Goal: Task Accomplishment & Management: Use online tool/utility

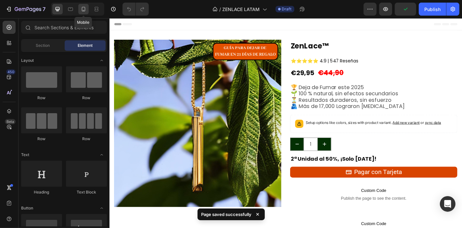
click at [87, 6] on div at bounding box center [83, 9] width 10 height 10
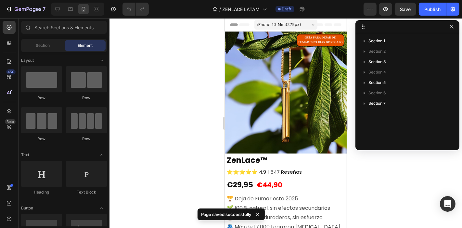
click at [454, 22] on div at bounding box center [407, 26] width 104 height 13
click at [454, 25] on icon "button" at bounding box center [451, 26] width 5 height 5
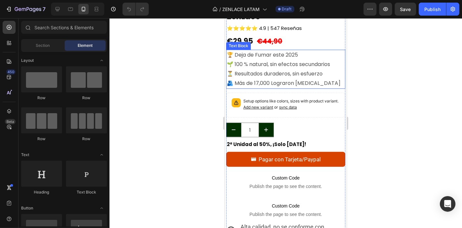
scroll to position [153, 0]
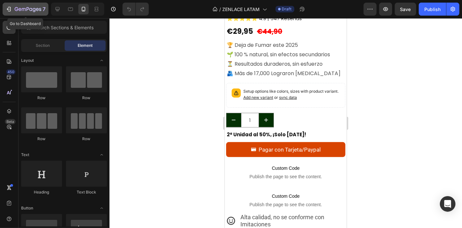
click at [10, 12] on div "7" at bounding box center [26, 9] width 40 height 8
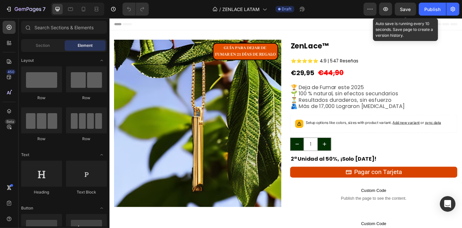
click at [408, 15] on button "Save" at bounding box center [405, 9] width 21 height 13
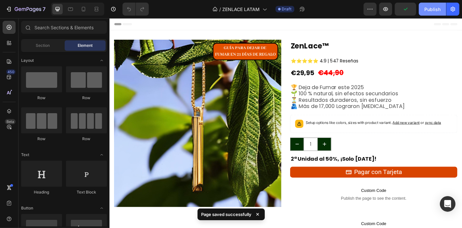
click at [424, 14] on button "Publish" at bounding box center [432, 9] width 27 height 13
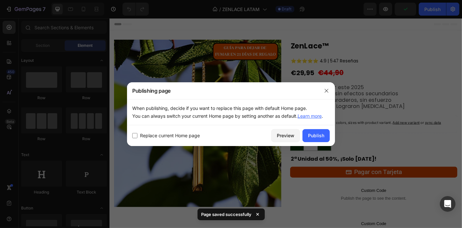
click at [199, 138] on span "Replace current Home page" at bounding box center [170, 136] width 60 height 8
checkbox input "true"
click at [318, 136] on div "Publish" at bounding box center [316, 135] width 16 height 7
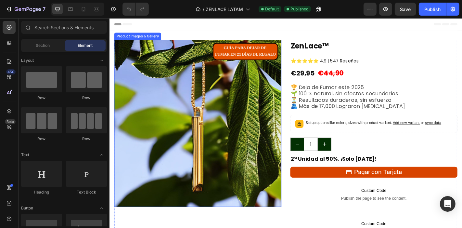
scroll to position [19, 0]
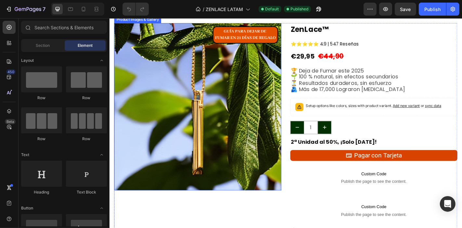
click at [256, 91] on img at bounding box center [206, 115] width 185 height 185
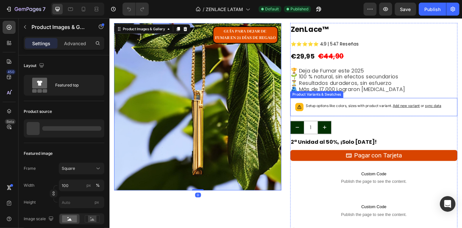
click at [332, 112] on p "Setup options like colors, sizes with product variant. Add new variant or sync …" at bounding box center [401, 115] width 150 height 6
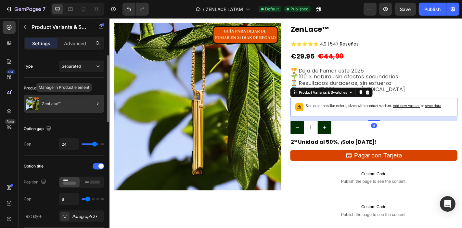
click at [74, 109] on div "ZenLace™" at bounding box center [64, 104] width 81 height 18
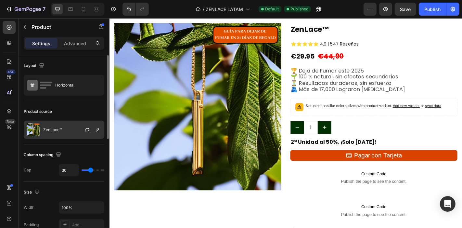
click at [78, 126] on div at bounding box center [89, 130] width 29 height 18
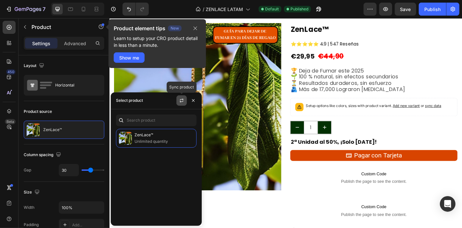
click at [180, 98] on icon "button" at bounding box center [181, 100] width 5 height 5
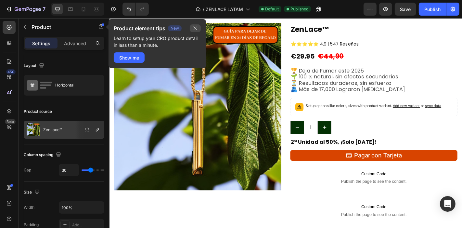
click at [196, 27] on icon "button" at bounding box center [195, 28] width 5 height 5
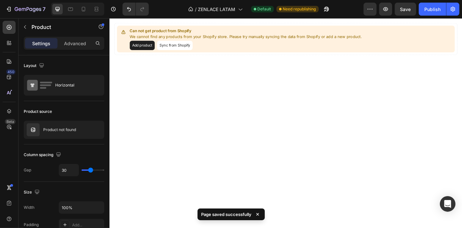
click at [148, 49] on button "Add product" at bounding box center [146, 48] width 28 height 10
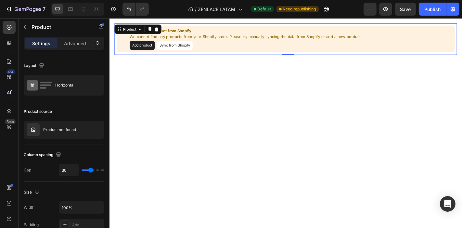
click at [220, 46] on div "Add product Sync from Shopify" at bounding box center [260, 48] width 257 height 10
click at [175, 48] on button "Sync from Shopify" at bounding box center [181, 48] width 39 height 10
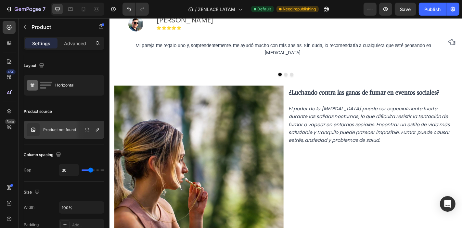
scroll to position [0, 0]
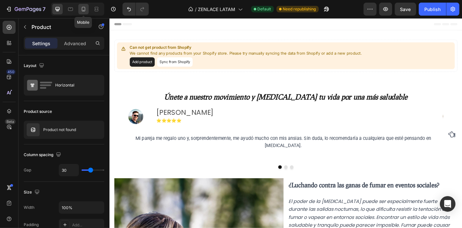
click at [82, 6] on icon at bounding box center [83, 9] width 6 height 6
type input "0"
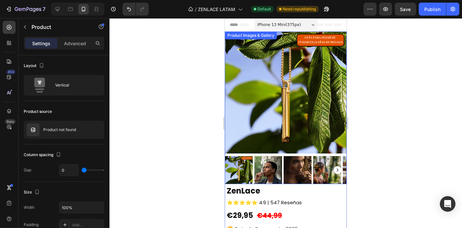
click at [274, 78] on img at bounding box center [285, 92] width 122 height 122
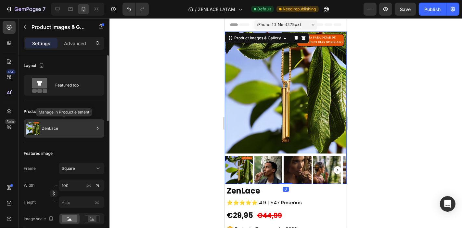
click at [55, 129] on p "ZenLace" at bounding box center [50, 128] width 16 height 5
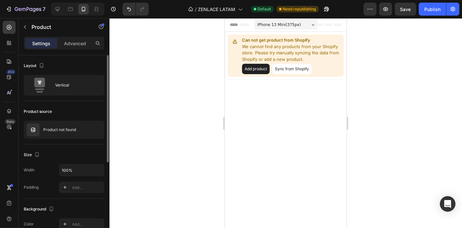
click at [55, 129] on p "Product not found" at bounding box center [59, 129] width 33 height 5
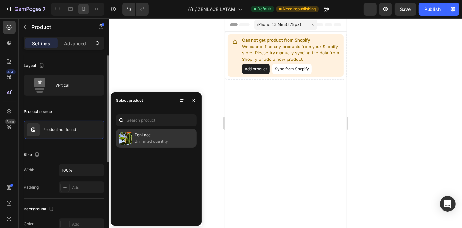
click at [135, 133] on p "ZenLace" at bounding box center [164, 135] width 59 height 6
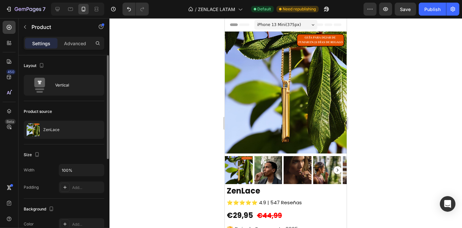
click at [160, 56] on div at bounding box center [285, 123] width 353 height 210
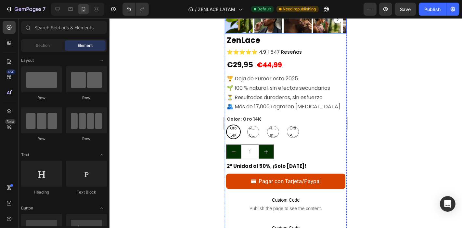
scroll to position [155, 0]
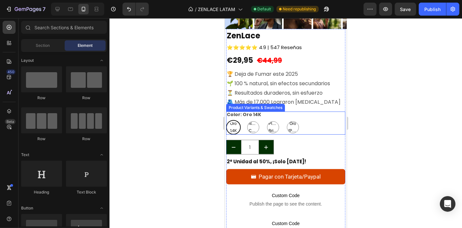
click at [321, 120] on div "Oro 14K Oro 14K Oro 14K Negro Carbón Negro Carbón Negro Carbón Plata Brillante …" at bounding box center [286, 127] width 120 height 15
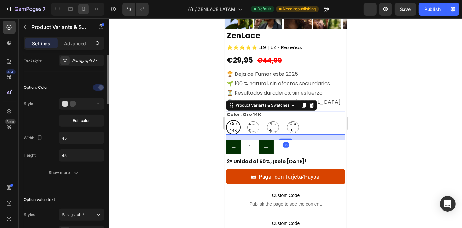
scroll to position [170, 0]
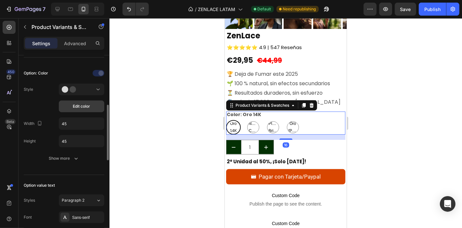
click at [81, 105] on span "Edit color" at bounding box center [81, 106] width 17 height 6
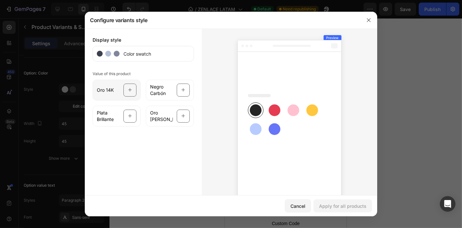
click at [127, 83] on div "Oro 14K" at bounding box center [117, 90] width 48 height 21
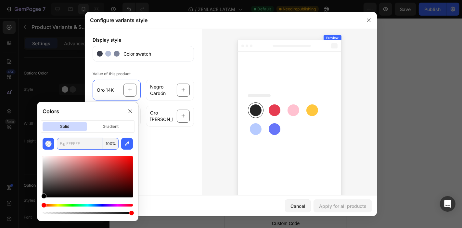
click at [84, 147] on input "text" at bounding box center [80, 144] width 46 height 12
paste input "#eadfbd"
type input "EADFBD"
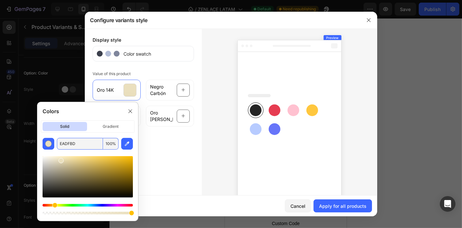
click at [153, 148] on div "Display style Color swatch Value of this product Oro 14K Negro Carbón Plata Bri…" at bounding box center [143, 119] width 117 height 180
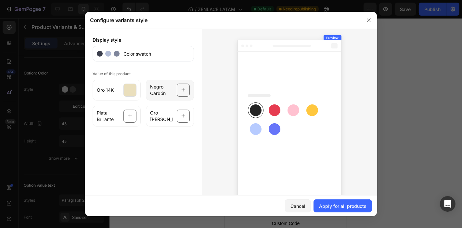
click at [177, 92] on div at bounding box center [183, 89] width 13 height 13
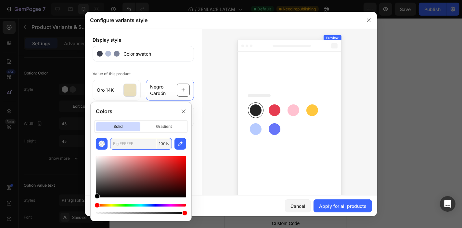
click at [149, 138] on input "text" at bounding box center [133, 144] width 46 height 12
paste input "#585858"
type input "585858"
click at [205, 117] on div at bounding box center [289, 119] width 175 height 180
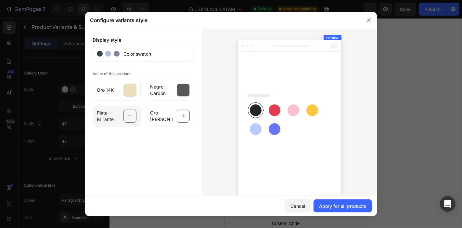
click at [114, 122] on span "Plata Brillante" at bounding box center [108, 115] width 23 height 13
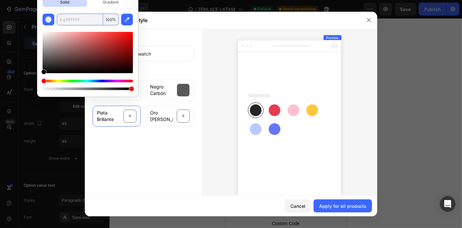
click at [85, 22] on input "text" at bounding box center [80, 20] width 46 height 12
paste input "#cccccc"
type input "CCCCCC"
click at [168, 133] on div "Display style Color swatch Value of this product Oro 14K Negro Carbón Plata Bri…" at bounding box center [143, 119] width 117 height 180
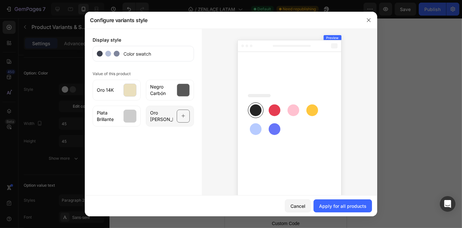
click at [181, 111] on icon at bounding box center [183, 116] width 4 height 12
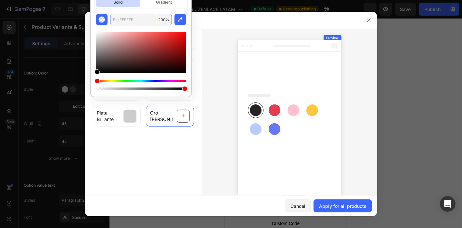
click at [132, 19] on input "text" at bounding box center [133, 20] width 46 height 12
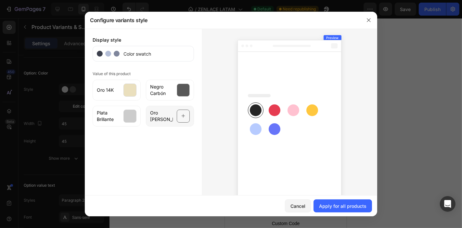
click at [168, 106] on div "Oro [PERSON_NAME]" at bounding box center [170, 116] width 48 height 21
click at [179, 155] on div "Display style Color swatch Value of this product Oro 14K Negro Carbón Plata Bri…" at bounding box center [143, 119] width 117 height 180
click at [165, 117] on span "Oro [PERSON_NAME]" at bounding box center [161, 115] width 23 height 13
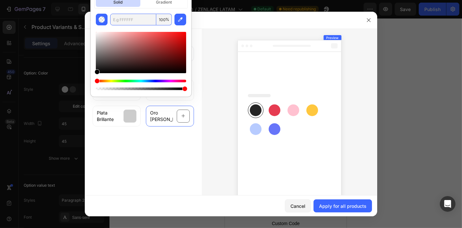
click at [122, 24] on input "text" at bounding box center [133, 20] width 46 height 12
paste input "#ead8c2"
type input "EAD8C2"
click at [158, 146] on div "Display style Color swatch Value of this product Oro 14K Negro Carbón Plata Bri…" at bounding box center [143, 119] width 117 height 180
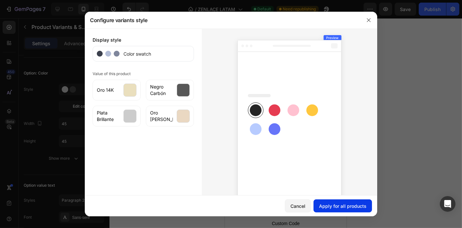
click at [327, 203] on div "Apply for all products" at bounding box center [342, 205] width 47 height 7
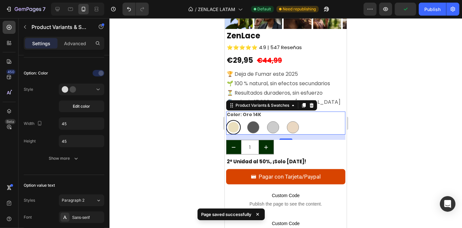
click at [378, 90] on div at bounding box center [285, 123] width 353 height 210
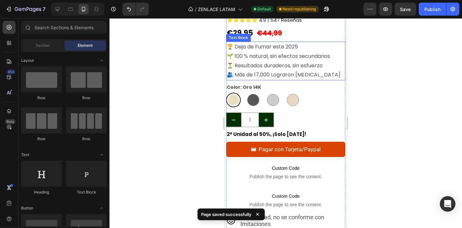
scroll to position [183, 0]
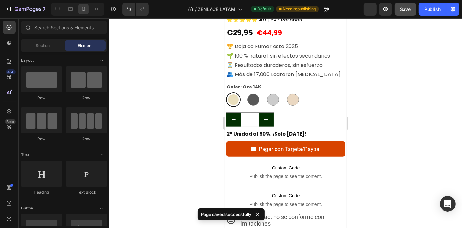
click at [408, 7] on span "Save" at bounding box center [405, 9] width 11 height 6
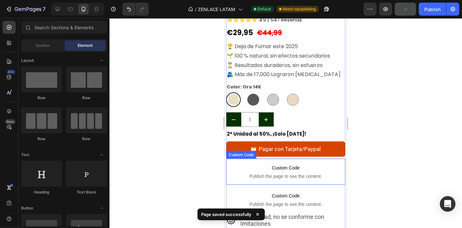
click at [285, 173] on span "Publish the page to see the content." at bounding box center [286, 176] width 120 height 6
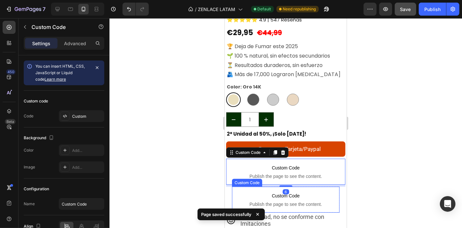
click at [273, 200] on span "Publish the page to see the content." at bounding box center [286, 203] width 108 height 6
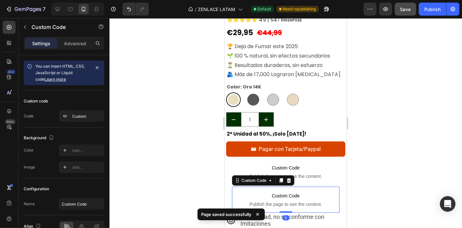
scroll to position [34, 0]
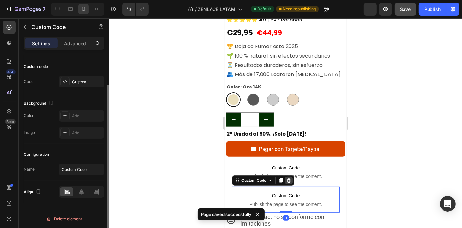
click at [292, 176] on div at bounding box center [289, 180] width 8 height 8
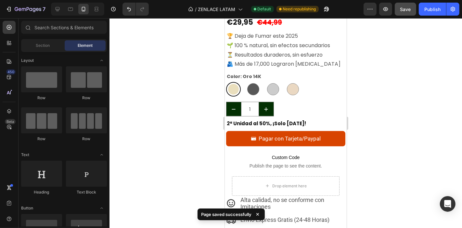
scroll to position [193, 0]
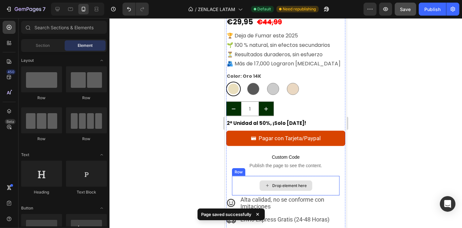
click at [261, 180] on div "Drop element here" at bounding box center [285, 185] width 53 height 10
click at [246, 175] on div "Drop element here" at bounding box center [286, 184] width 108 height 19
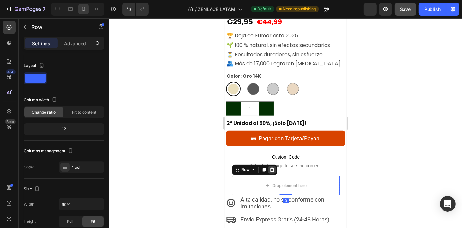
click at [272, 167] on icon at bounding box center [272, 169] width 4 height 5
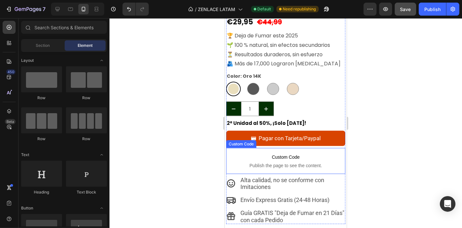
click at [265, 153] on span "Custom Code" at bounding box center [286, 157] width 120 height 8
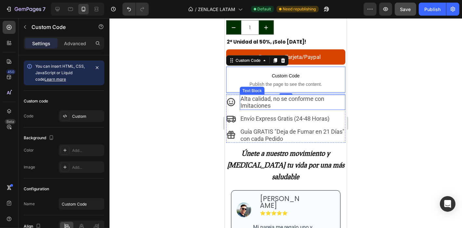
scroll to position [276, 0]
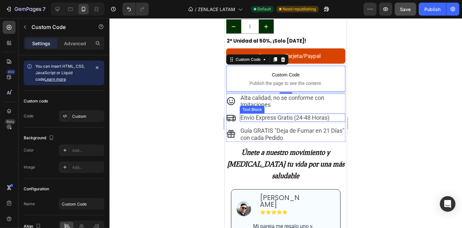
click at [266, 114] on p "Envío Express Gratis (24-48 Horas)" at bounding box center [292, 117] width 105 height 7
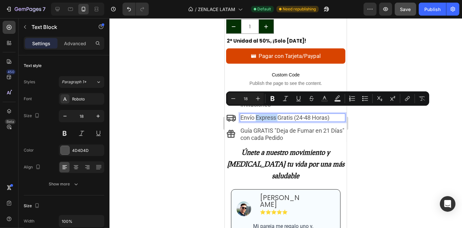
click at [277, 114] on p "Envío Express Gratis (24-48 Horas)" at bounding box center [292, 117] width 105 height 7
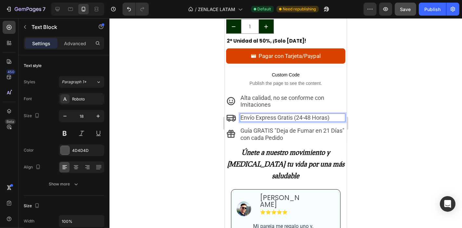
click at [275, 114] on p "Envío Express Gratis (24-48 Horas)" at bounding box center [292, 117] width 105 height 7
click at [269, 114] on p "Envío Expres Gratis (24-48 Horas)" at bounding box center [292, 117] width 105 height 7
click at [376, 105] on div at bounding box center [285, 123] width 353 height 210
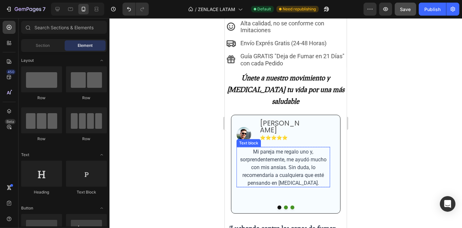
scroll to position [352, 0]
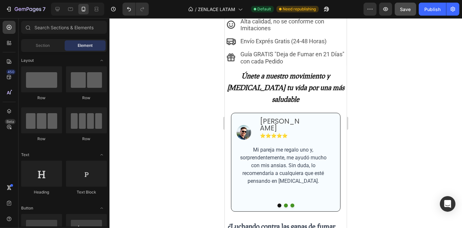
click at [403, 4] on button "Save" at bounding box center [405, 9] width 21 height 13
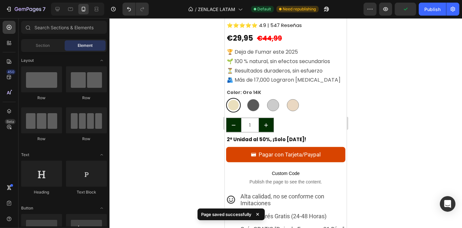
scroll to position [100, 0]
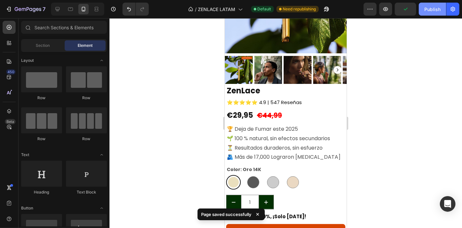
click at [423, 9] on button "Publish" at bounding box center [432, 9] width 27 height 13
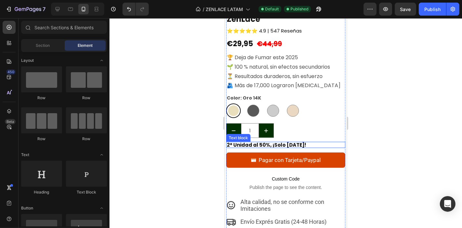
scroll to position [172, 0]
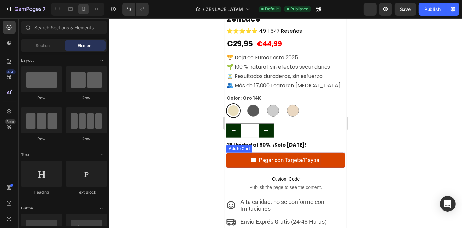
click at [259, 155] on div "Pagar con Tarjeta/Paypal" at bounding box center [290, 160] width 62 height 10
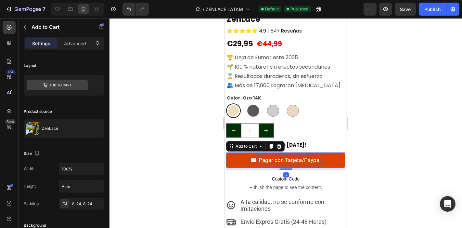
click at [259, 155] on div "Pagar con Tarjeta/Paypal" at bounding box center [290, 160] width 62 height 10
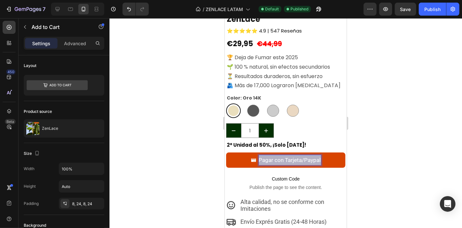
click at [259, 155] on p "Pagar con Tarjeta/Paypal" at bounding box center [290, 160] width 62 height 10
copy p "Pagar con Tarjeta/Paypal"
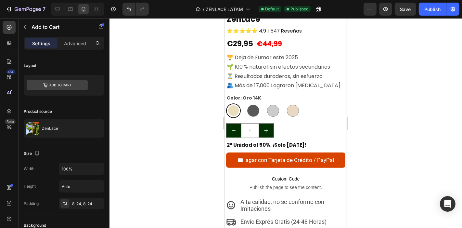
click at [379, 152] on div at bounding box center [285, 123] width 353 height 210
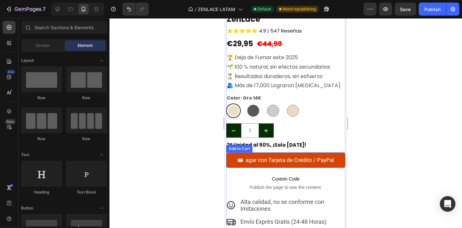
click at [284, 155] on p "agar con Tarjeta de Crédito / PayPal" at bounding box center [289, 160] width 88 height 10
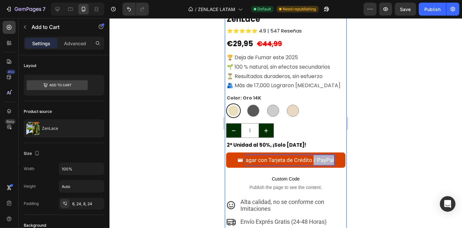
drag, startPoint x: 311, startPoint y: 154, endPoint x: 345, endPoint y: 153, distance: 33.8
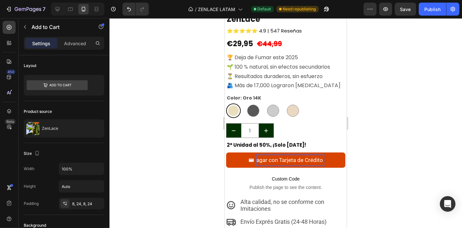
click at [398, 151] on div at bounding box center [285, 123] width 353 height 210
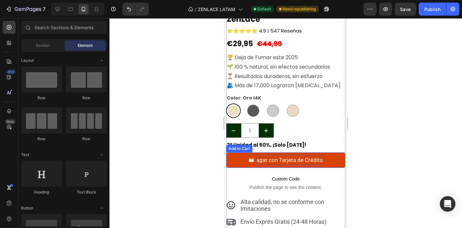
click at [291, 155] on p "agar con Tarjeta de Crédito" at bounding box center [289, 160] width 67 height 10
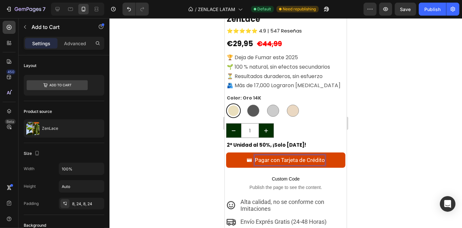
click at [449, 153] on div at bounding box center [285, 123] width 353 height 210
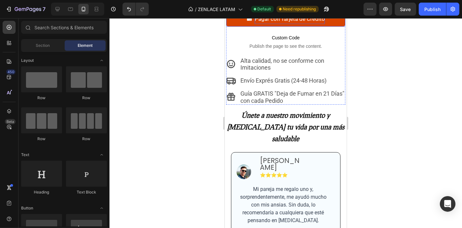
scroll to position [313, 0]
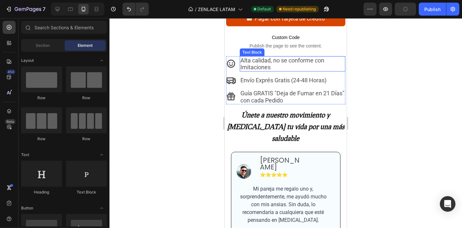
click at [270, 57] on p "Alta calidad, no se conforme con Imitaciones" at bounding box center [292, 64] width 105 height 14
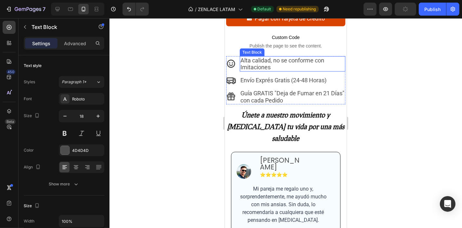
click at [270, 57] on p "Alta calidad, no se conforme con Imitaciones" at bounding box center [292, 64] width 105 height 14
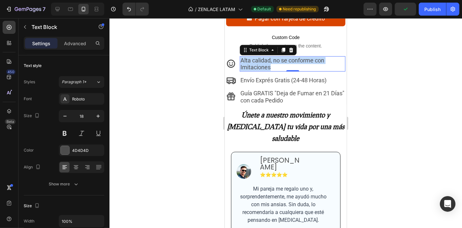
click at [270, 57] on p "Alta calidad, no se conforme con Imitaciones" at bounding box center [292, 64] width 105 height 14
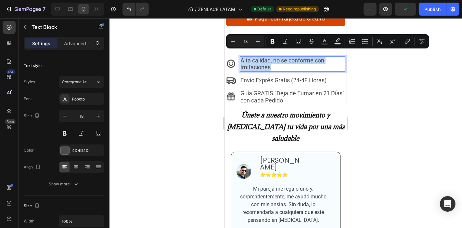
copy p "Alta calidad, no se conforme con Imitaciones"
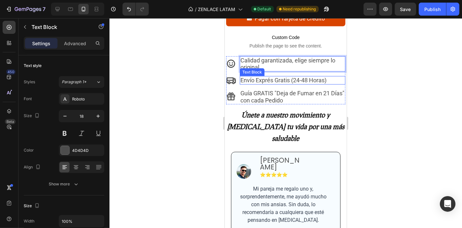
click at [278, 77] on p "Envío Exprés Gratis (24-48 Horas)" at bounding box center [292, 79] width 105 height 7
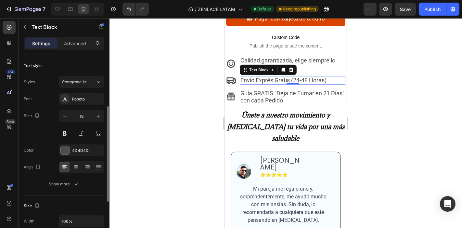
scroll to position [34, 0]
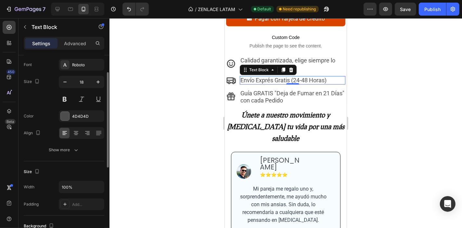
click at [278, 77] on p "Envío Exprés Gratis (24-48 Horas)" at bounding box center [292, 79] width 105 height 7
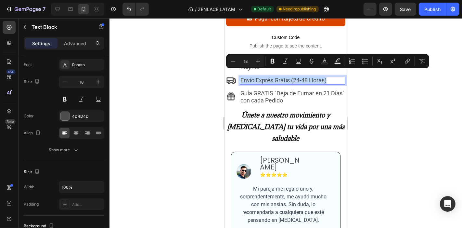
click at [322, 76] on p "Envío Exprés Gratis (24-48 Horas)" at bounding box center [292, 79] width 105 height 7
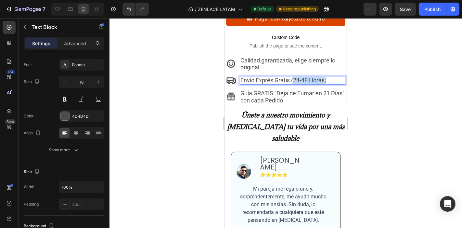
drag, startPoint x: 325, startPoint y: 74, endPoint x: 292, endPoint y: 74, distance: 32.8
click at [292, 76] on p "Envío Exprés Gratis (24-48 Horas)" at bounding box center [292, 79] width 105 height 7
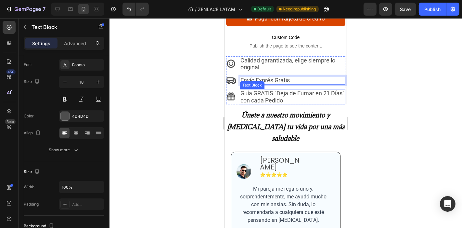
click at [280, 93] on p "Guía GRATIS "Deja de Fumar en 21 Días" con cada Pedido" at bounding box center [292, 96] width 105 height 14
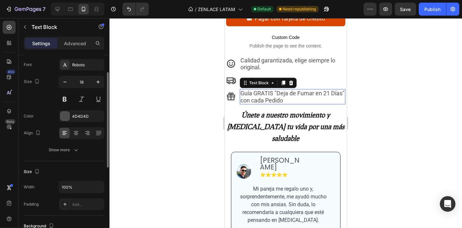
click at [280, 93] on p "Guía GRATIS "Deja de Fumar en 21 Días" con cada Pedido" at bounding box center [292, 96] width 105 height 14
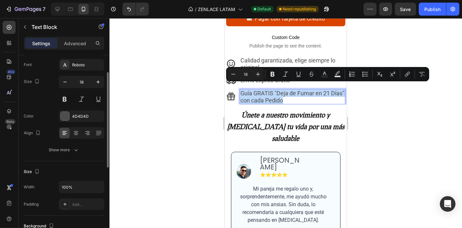
copy p "Guía GRATIS "Deja de Fumar en 21 Días" con cada Pedido"
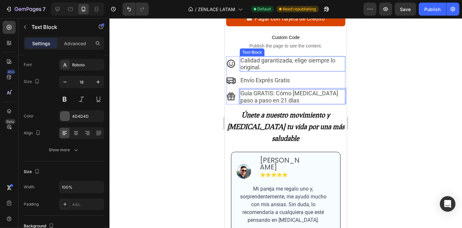
click at [277, 61] on p "Calidad garantizada, elige siempre lo original." at bounding box center [292, 64] width 105 height 14
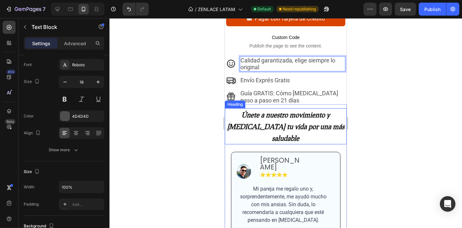
click at [277, 108] on h2 "Únete a nuestro movimiento y [MEDICAL_DATA] tu vida por una más saludable" at bounding box center [285, 126] width 122 height 36
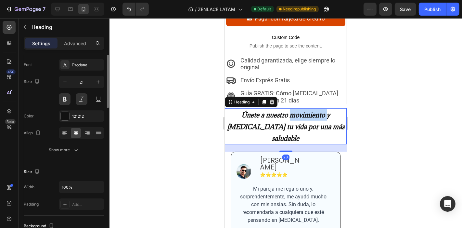
scroll to position [0, 0]
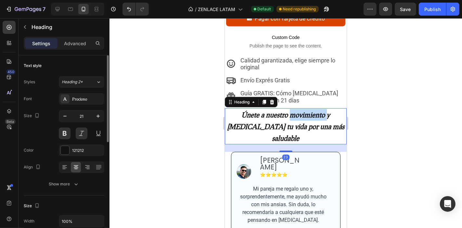
click at [277, 108] on h2 "Únete a nuestro movimiento y [MEDICAL_DATA] tu vida por una más saludable" at bounding box center [285, 126] width 122 height 36
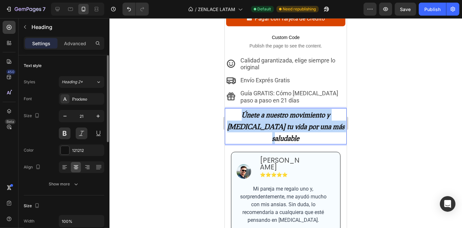
copy p "Únete a nuestro movimiento y [MEDICAL_DATA] tu vida por una más saludable"
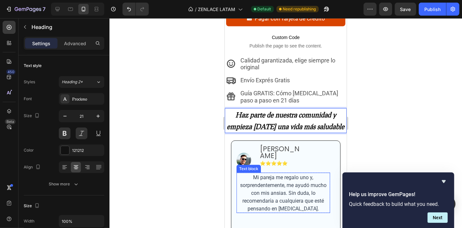
click at [269, 180] on span "Mi pareja me regalo uno y, sorprendentemente, me ayudó mucho con mis ansias. Si…" at bounding box center [283, 192] width 86 height 37
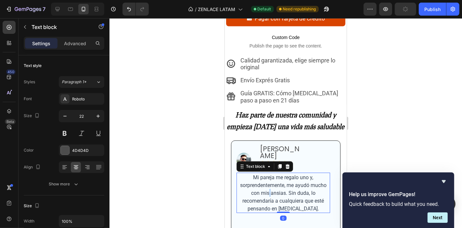
click at [269, 180] on span "Mi pareja me regalo uno y, sorprendentemente, me ayudó mucho con mis ansias. Si…" at bounding box center [283, 192] width 86 height 37
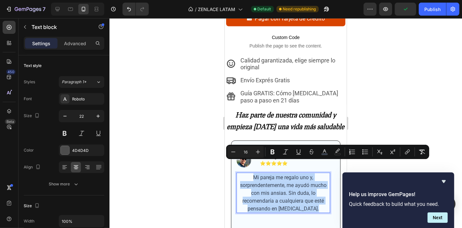
copy span "Mi pareja me regalo uno y, sorprendentemente, me ayudó mucho con mis ansias. Si…"
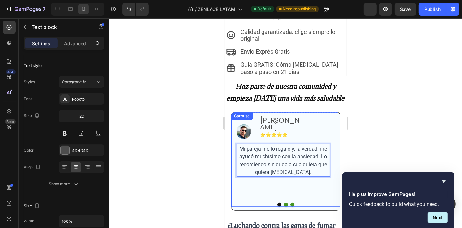
scroll to position [345, 0]
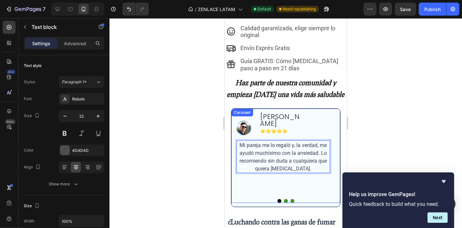
click at [284, 199] on button "Dot" at bounding box center [286, 201] width 4 height 4
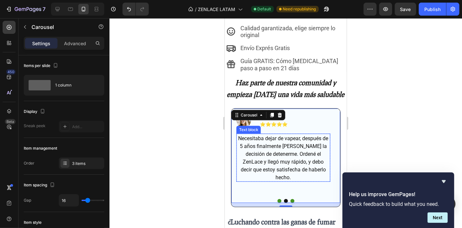
click at [281, 141] on span "Necesitaba dejar de vapear, después de 5 años finalmente tomé la decisión de de…" at bounding box center [283, 157] width 90 height 45
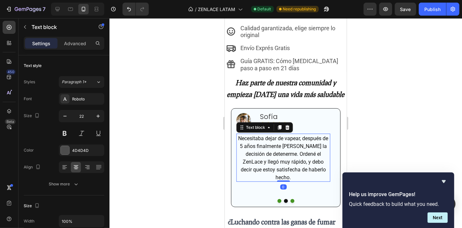
click at [281, 141] on span "Necesitaba dejar de vapear, después de 5 años finalmente tomé la decisión de de…" at bounding box center [283, 157] width 90 height 45
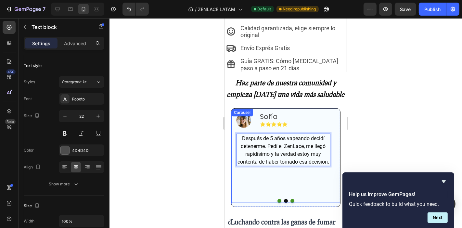
click at [290, 199] on button "Dot" at bounding box center [292, 201] width 4 height 4
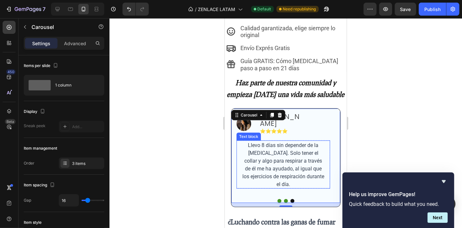
click at [266, 150] on span "Llevo 8 [PERSON_NAME] sin depender de la nicotina. Solo tener el collar y algo …" at bounding box center [283, 164] width 82 height 45
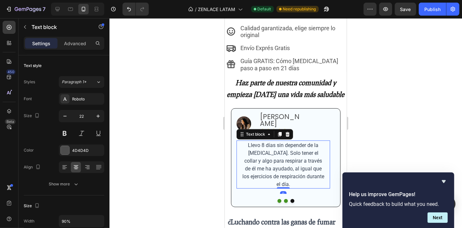
click at [266, 150] on span "Llevo 8 [PERSON_NAME] sin depender de la nicotina. Solo tener el collar y algo …" at bounding box center [283, 164] width 82 height 45
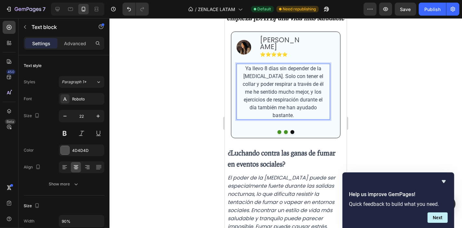
scroll to position [429, 0]
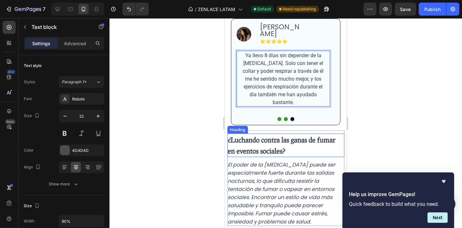
click at [264, 139] on h2 "¿Luchando contra las ganas de fumar en eventos sociales?" at bounding box center [285, 144] width 117 height 23
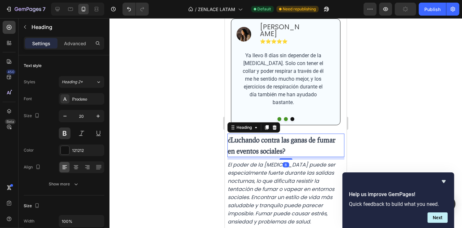
click at [264, 139] on h2 "¿Luchando contra las ganas de fumar en eventos sociales?" at bounding box center [285, 144] width 117 height 23
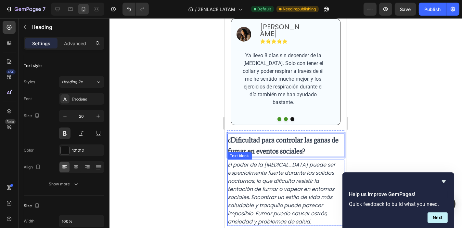
click at [254, 178] on p "El poder de la nicotina puede ser especialmente fuerte durante las salidas noct…" at bounding box center [286, 192] width 116 height 65
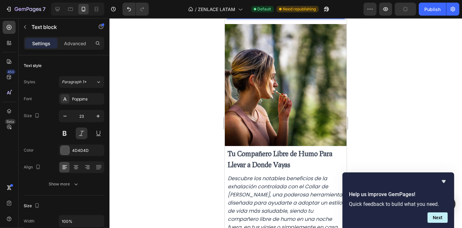
scroll to position [628, 0]
click at [245, 149] on span "Tu Compañero Libre de Humo Para Llevar a Donde Vayas" at bounding box center [280, 157] width 105 height 19
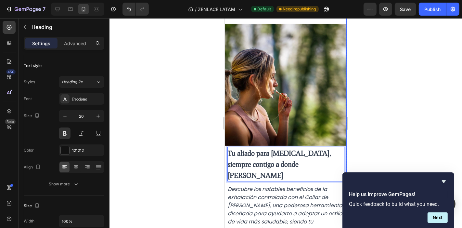
click at [257, 208] on span "Descubre los notables beneficios de la exhalación controlada con el Collar de […" at bounding box center [285, 213] width 115 height 56
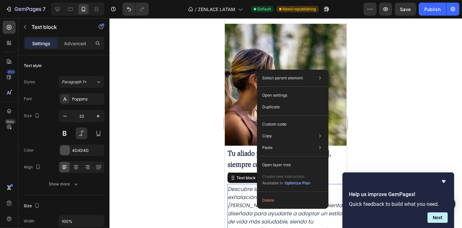
click at [242, 192] on span "Descubre los notables beneficios de la exhalación controlada con el Collar de […" at bounding box center [285, 213] width 115 height 56
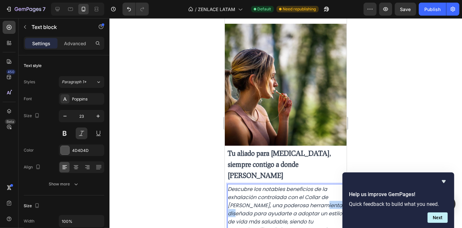
click at [242, 192] on span "Descubre los notables beneficios de la exhalación controlada con el Collar de […" at bounding box center [285, 213] width 115 height 56
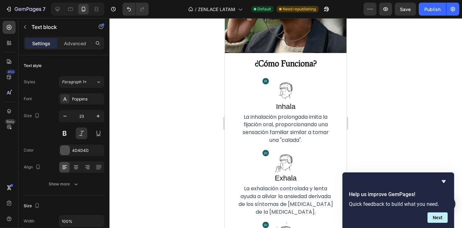
scroll to position [935, 0]
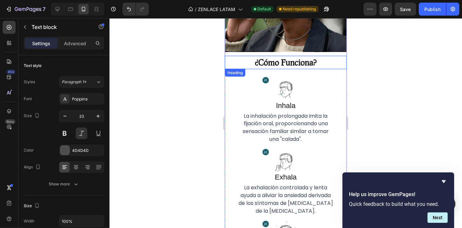
click at [290, 57] on span "¿Cómo Funciona?" at bounding box center [285, 62] width 62 height 10
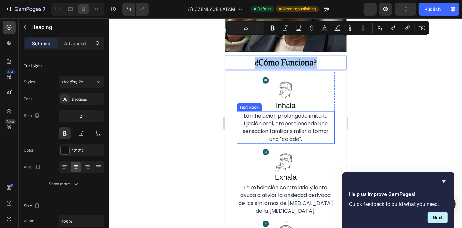
click at [278, 111] on p "La inhalación prolongada imita la fijación oral, proporcionando una sensación f…" at bounding box center [285, 126] width 96 height 31
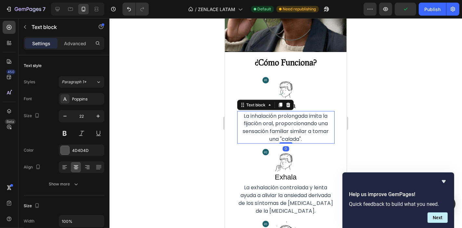
click at [278, 111] on p "La inhalación prolongada imita la fijación oral, proporcionando una sensación f…" at bounding box center [285, 126] width 96 height 31
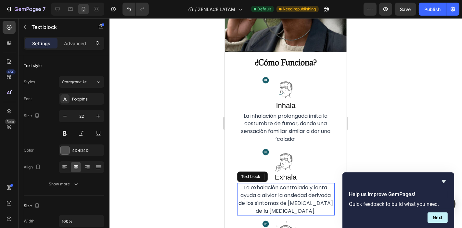
click at [274, 184] on span "La exhalación controlada y lenta ayuda a aliviar la ansiedad derivada de los sí…" at bounding box center [285, 199] width 95 height 31
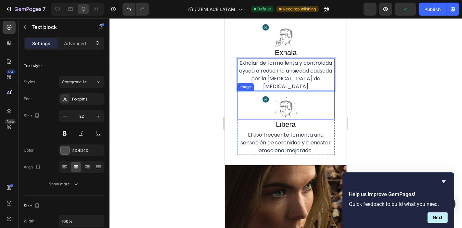
scroll to position [1062, 0]
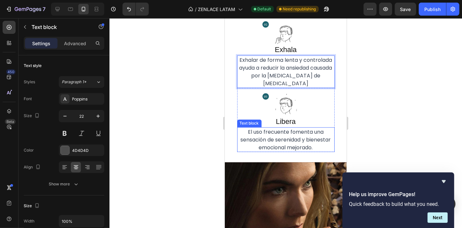
click at [280, 128] on span "El uso frecuente fomenta una sensación de serenidad y bienestar emocional mejor…" at bounding box center [285, 139] width 90 height 23
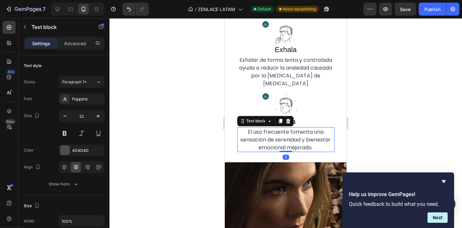
click at [280, 128] on span "El uso frecuente fomenta una sensación de serenidad y bienestar emocional mejor…" at bounding box center [285, 139] width 90 height 23
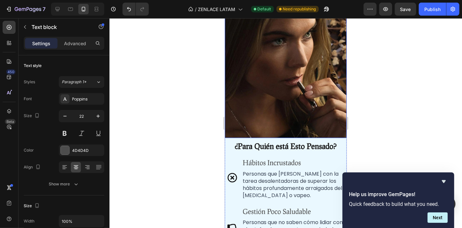
scroll to position [1212, 0]
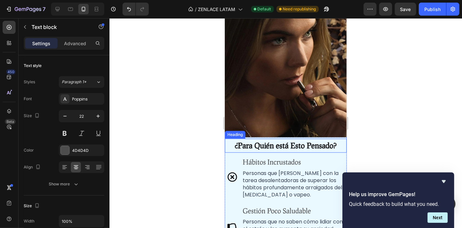
click at [279, 140] on span "¿Para Quién está Esto Pensado?" at bounding box center [286, 144] width 102 height 9
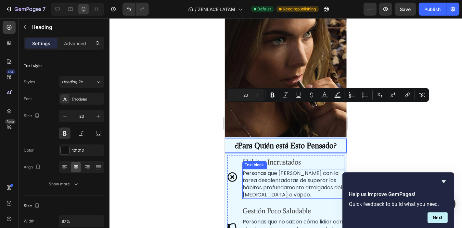
click at [282, 169] on span "Personas que [PERSON_NAME] con la tarea desalentadoras de superar los hábitos p…" at bounding box center [292, 183] width 99 height 29
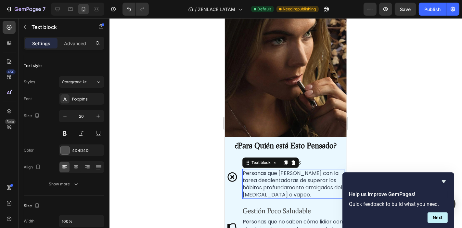
click at [282, 169] on span "Personas que [PERSON_NAME] con la tarea desalentadoras de superar los hábitos p…" at bounding box center [292, 183] width 99 height 29
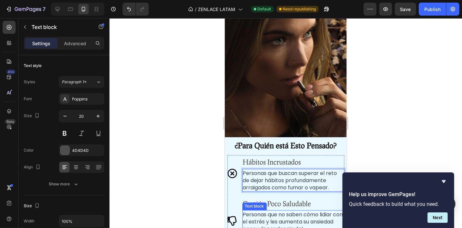
click at [257, 210] on span "Personas que no saben cómo lidiar con el estrés y [PERSON_NAME] su ansiedad por…" at bounding box center [293, 224] width 100 height 29
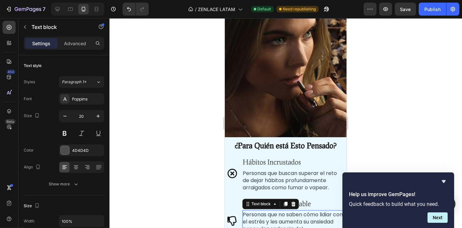
click at [257, 210] on span "Personas que no saben cómo lidiar con el estrés y [PERSON_NAME] su ansiedad por…" at bounding box center [293, 224] width 100 height 29
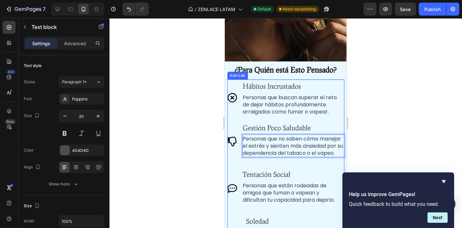
scroll to position [1288, 0]
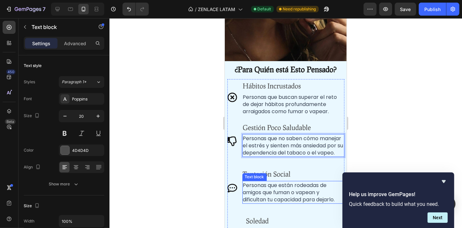
click at [272, 181] on span "Personas que están rodeadas de amigos que fuman o vapean y dificultan tu capaci…" at bounding box center [289, 192] width 92 height 22
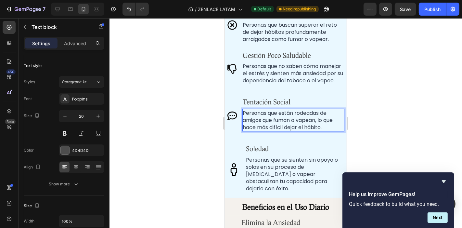
scroll to position [1361, 0]
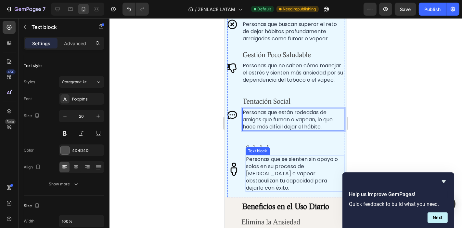
click at [277, 155] on span "Personas que se sienten sin apoyo o solas en su proceso de dejar de fumar o vap…" at bounding box center [292, 173] width 92 height 36
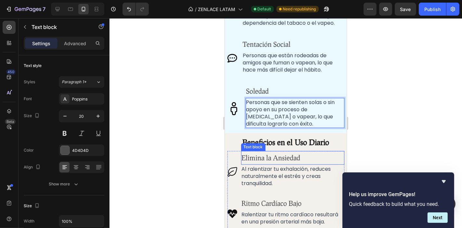
scroll to position [1419, 0]
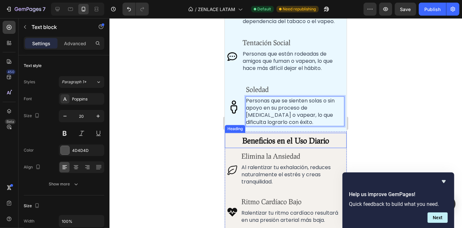
click at [293, 135] on span "Beneficios en el Uso Diario" at bounding box center [285, 139] width 87 height 9
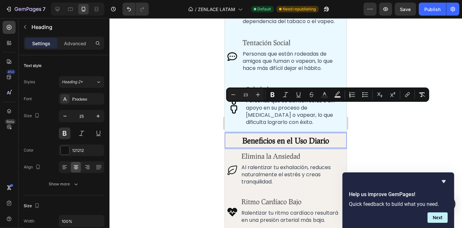
click at [287, 135] on span "Beneficios en el Uso Diario" at bounding box center [285, 139] width 87 height 9
drag, startPoint x: 289, startPoint y: 109, endPoint x: 275, endPoint y: 108, distance: 14.7
click at [275, 135] on span "Beneficios en el Uso Diario" at bounding box center [285, 139] width 87 height 9
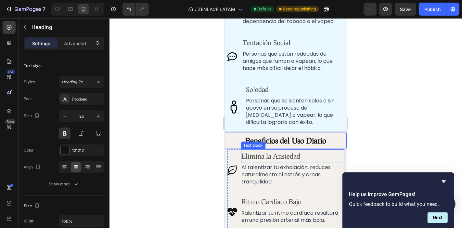
click at [267, 163] on span "Al ralentizar tu exhalación, reduces naturalmente el estrés y creas tranquilida…" at bounding box center [285, 174] width 89 height 22
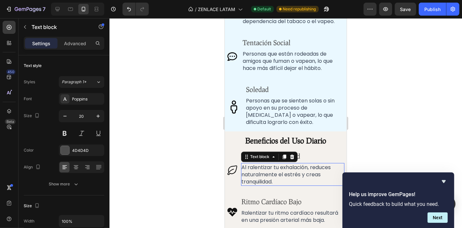
click at [267, 163] on span "Al ralentizar tu exhalación, reduces naturalmente el estrés y creas tranquilida…" at bounding box center [285, 174] width 89 height 22
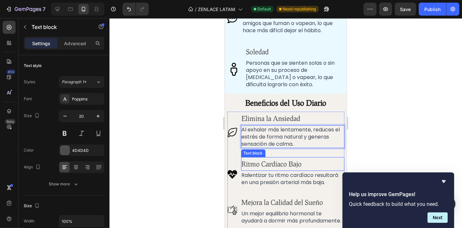
scroll to position [1459, 0]
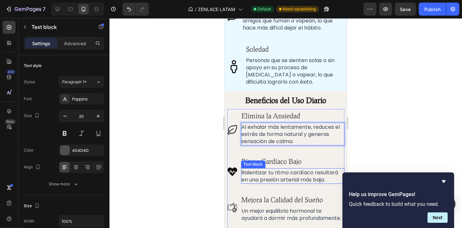
click at [259, 168] on span "Ralentizar tu ritmo cardíaco resultará en una presión arterial más baja." at bounding box center [289, 175] width 97 height 15
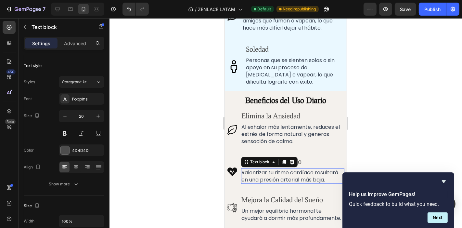
click at [259, 168] on span "Ralentizar tu ritmo cardíaco resultará en una presión arterial más baja." at bounding box center [289, 175] width 97 height 15
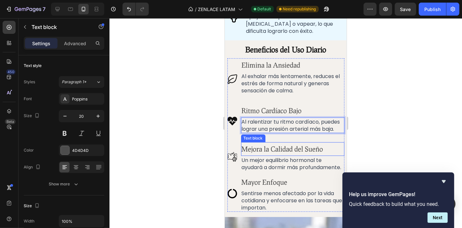
scroll to position [1511, 0]
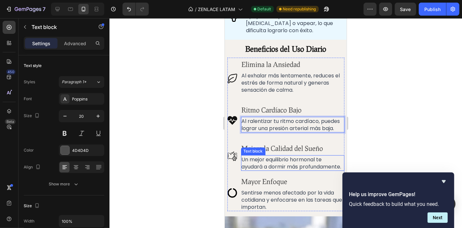
click at [273, 155] on span "Un mejor equilibrio hormonal te ayudará a dormir más profundamente." at bounding box center [291, 162] width 100 height 15
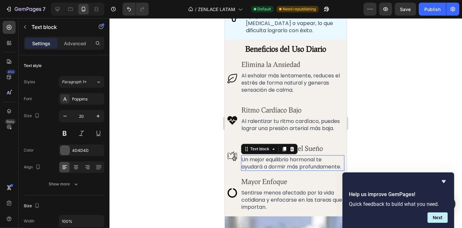
click at [273, 155] on span "Un mejor equilibrio hormonal te ayudará a dormir más profundamente." at bounding box center [291, 162] width 100 height 15
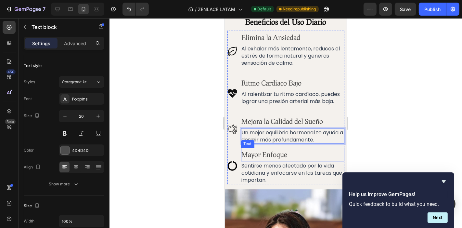
scroll to position [1540, 0]
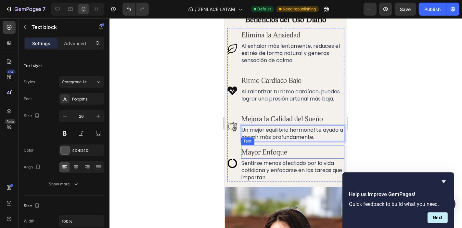
click at [269, 159] on span "Sentirse menos afectado por la vida cotidiana y enfocarse en las tareas que imp…" at bounding box center [291, 170] width 101 height 22
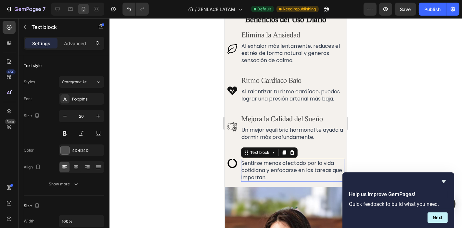
click at [269, 159] on span "Sentirse menos afectado por la vida cotidiana y enfocarse en las tareas que imp…" at bounding box center [291, 170] width 101 height 22
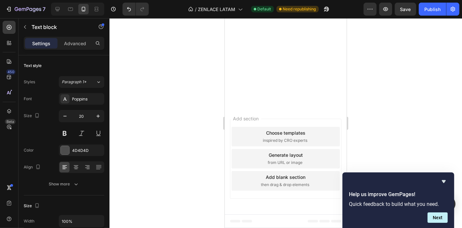
scroll to position [1740, 0]
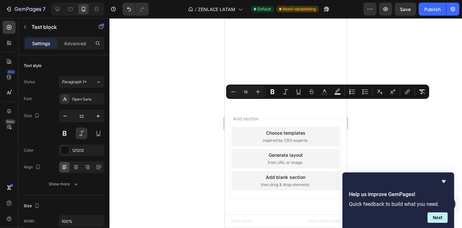
type input "22"
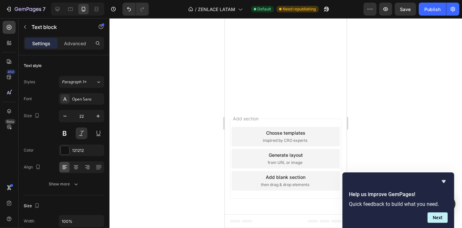
scroll to position [0, 0]
click at [383, 126] on div at bounding box center [285, 123] width 353 height 210
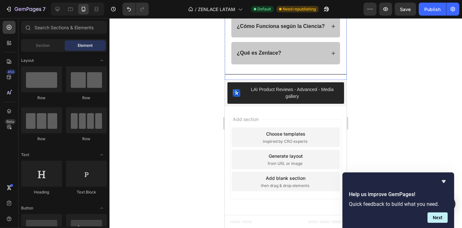
scroll to position [2128, 0]
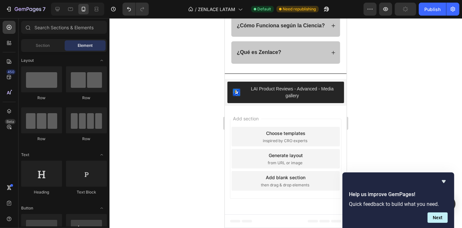
click at [410, 7] on button "button" at bounding box center [405, 9] width 21 height 13
click at [435, 10] on div "Publish" at bounding box center [432, 9] width 16 height 7
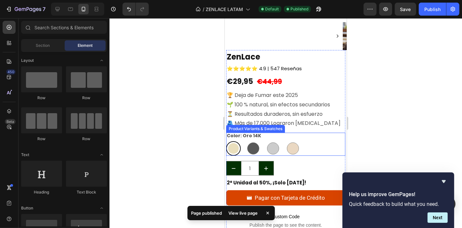
scroll to position [133, 0]
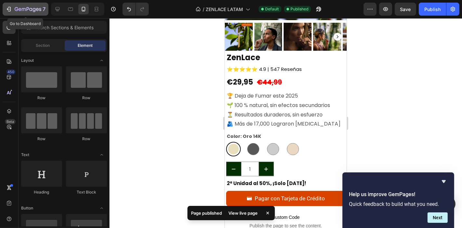
click at [27, 6] on div "7" at bounding box center [30, 9] width 31 height 8
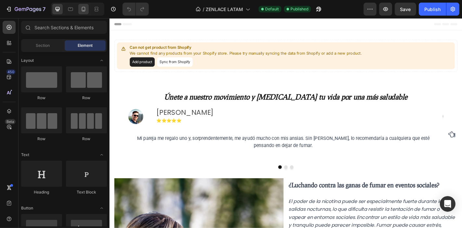
click at [88, 10] on div at bounding box center [83, 9] width 10 height 10
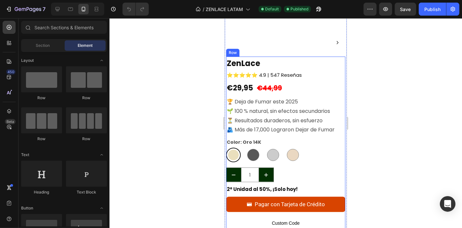
scroll to position [127, 0]
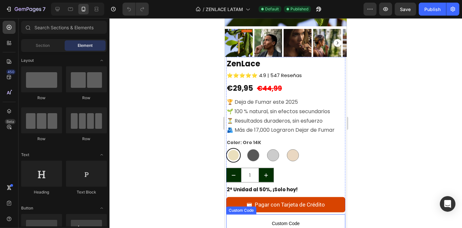
click at [271, 220] on span "Custom Code" at bounding box center [286, 223] width 120 height 8
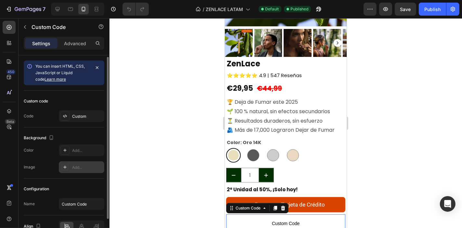
scroll to position [34, 0]
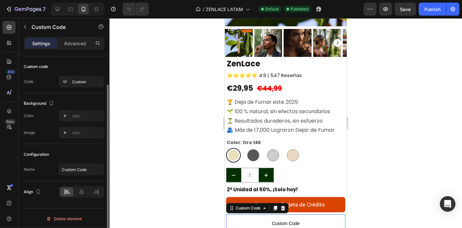
click at [75, 74] on div "Custom code Code Custom" at bounding box center [64, 74] width 81 height 37
click at [79, 82] on div "Custom" at bounding box center [87, 82] width 31 height 6
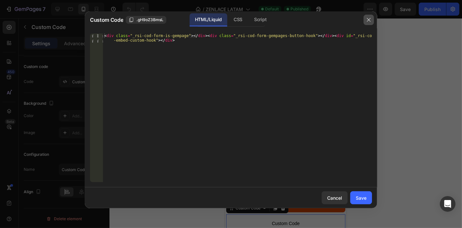
click at [370, 21] on icon "button" at bounding box center [368, 19] width 5 height 5
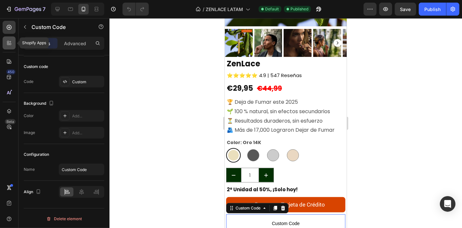
click at [3, 47] on div at bounding box center [9, 42] width 13 height 13
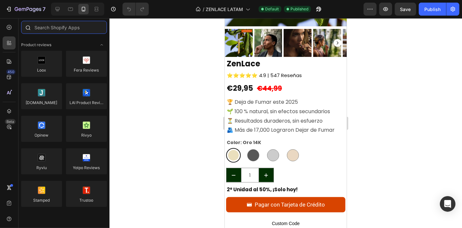
click at [55, 30] on input "text" at bounding box center [64, 27] width 86 height 13
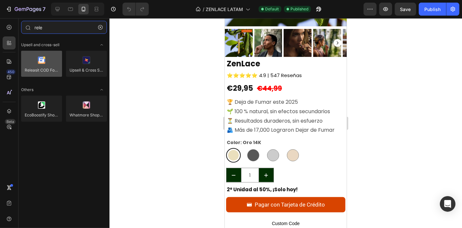
type input "rele"
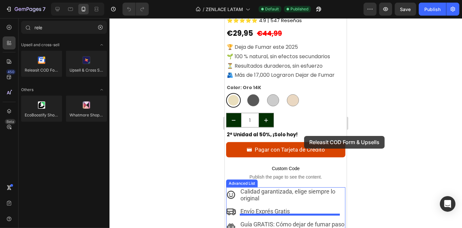
scroll to position [209, 0]
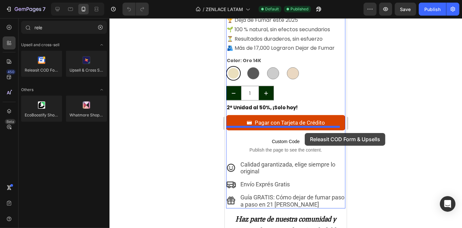
drag, startPoint x: 276, startPoint y: 81, endPoint x: 304, endPoint y: 131, distance: 57.7
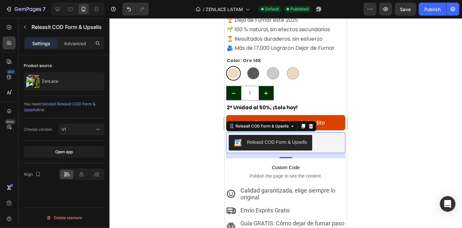
click at [250, 163] on span "Custom Code" at bounding box center [286, 167] width 120 height 8
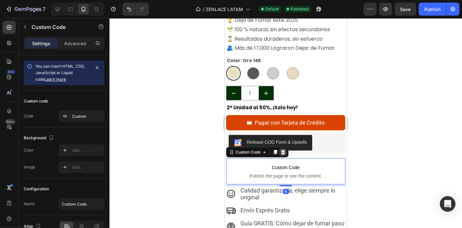
click at [284, 149] on icon at bounding box center [282, 151] width 5 height 5
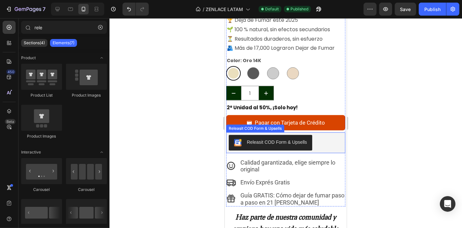
click at [326, 138] on div "Releasit COD Form & Upsells" at bounding box center [285, 143] width 114 height 16
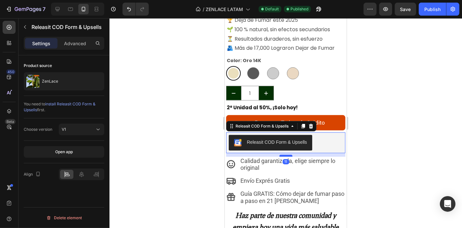
drag, startPoint x: 281, startPoint y: 151, endPoint x: 284, endPoint y: 149, distance: 3.6
click at [284, 154] on div at bounding box center [285, 155] width 13 height 2
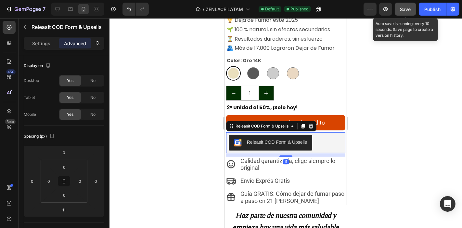
click at [397, 8] on button "Save" at bounding box center [405, 9] width 21 height 13
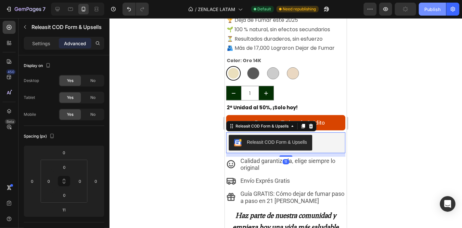
click at [439, 8] on div "Publish" at bounding box center [432, 9] width 16 height 7
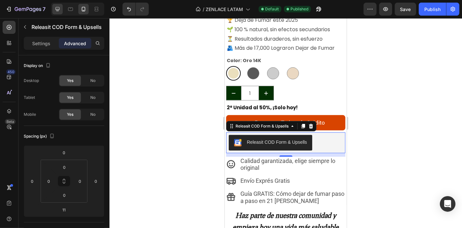
click at [60, 14] on div at bounding box center [57, 9] width 10 height 10
type input "16"
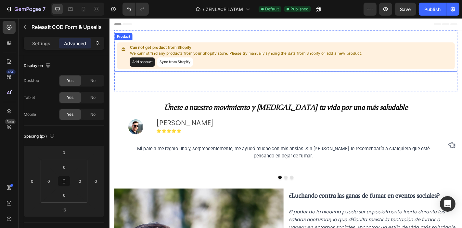
click at [209, 66] on div "Add product Sync from Shopify" at bounding box center [260, 66] width 257 height 10
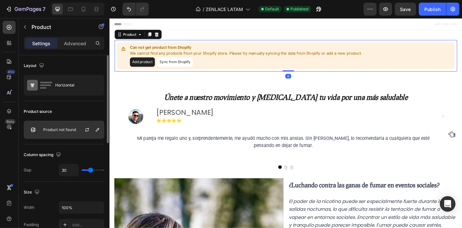
click at [62, 122] on div "Product not found" at bounding box center [64, 130] width 81 height 18
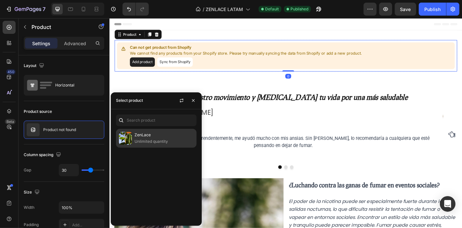
click at [129, 135] on img at bounding box center [125, 138] width 13 height 13
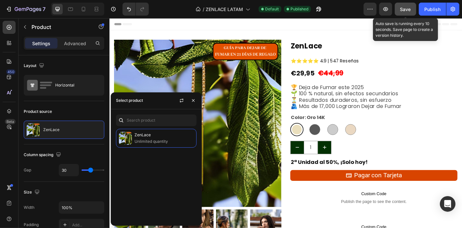
click at [407, 11] on span "Save" at bounding box center [405, 9] width 11 height 6
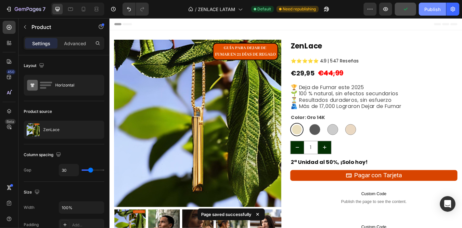
click at [438, 12] on button "Publish" at bounding box center [432, 9] width 27 height 13
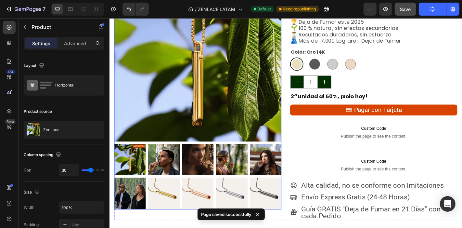
scroll to position [89, 0]
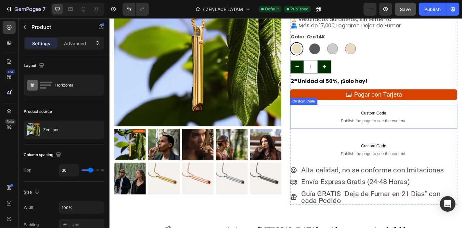
click at [371, 125] on span "Custom Code" at bounding box center [401, 123] width 185 height 8
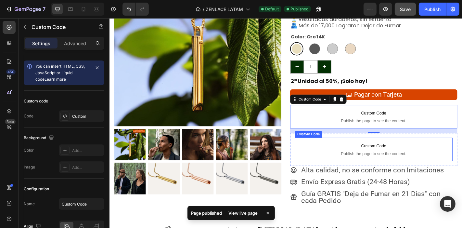
click at [343, 152] on p "Custom Code Publish the page to see the content." at bounding box center [401, 163] width 174 height 26
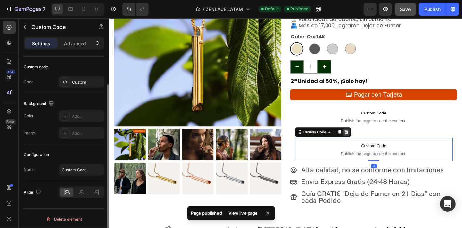
click at [369, 145] on icon at bounding box center [371, 144] width 4 height 5
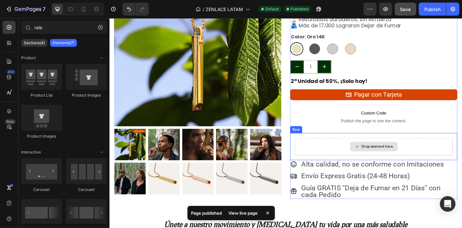
click at [345, 155] on div "Drop element here" at bounding box center [401, 159] width 174 height 19
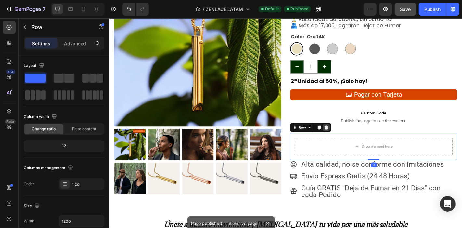
click at [347, 137] on icon at bounding box center [349, 139] width 4 height 5
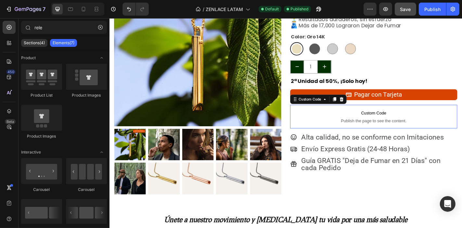
click at [344, 136] on p "Custom Code Publish the page to see the content." at bounding box center [401, 127] width 185 height 26
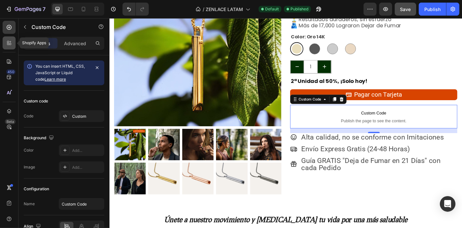
click at [6, 44] on icon at bounding box center [9, 43] width 6 height 6
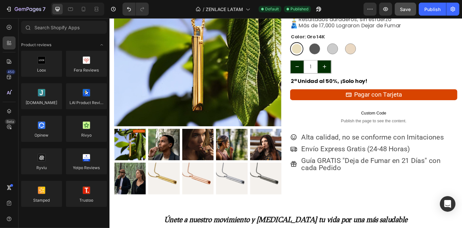
click at [52, 36] on div at bounding box center [64, 29] width 91 height 16
click at [46, 27] on input "text" at bounding box center [64, 27] width 86 height 13
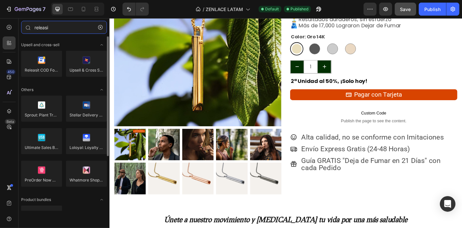
type input "releasi"
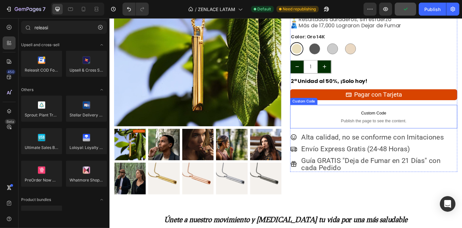
drag, startPoint x: 154, startPoint y: 68, endPoint x: 362, endPoint y: 115, distance: 212.9
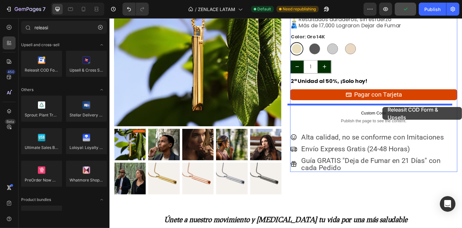
drag, startPoint x: 146, startPoint y: 82, endPoint x: 411, endPoint y: 116, distance: 267.3
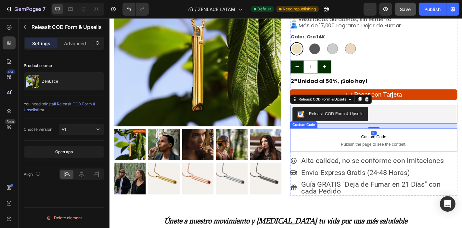
click at [389, 150] on span "Custom Code" at bounding box center [401, 149] width 185 height 8
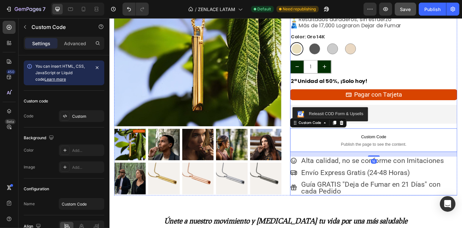
click at [368, 136] on div "Custom Code" at bounding box center [340, 134] width 62 height 10
click at [365, 135] on icon at bounding box center [366, 134] width 4 height 5
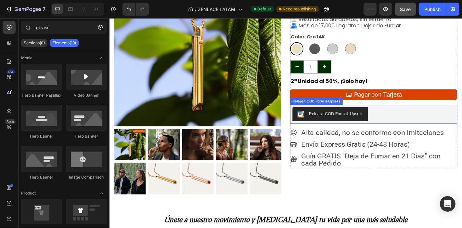
click at [404, 129] on div "Releasit COD Form & Upsells" at bounding box center [402, 125] width 180 height 16
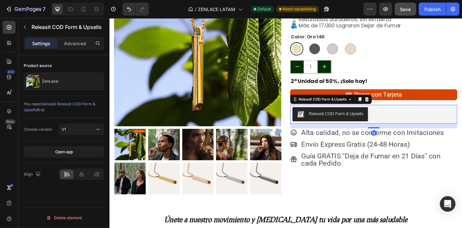
click at [410, 7] on span "Save" at bounding box center [405, 9] width 11 height 6
click at [432, 9] on div "Publish" at bounding box center [432, 9] width 16 height 7
click at [87, 8] on div at bounding box center [83, 9] width 10 height 10
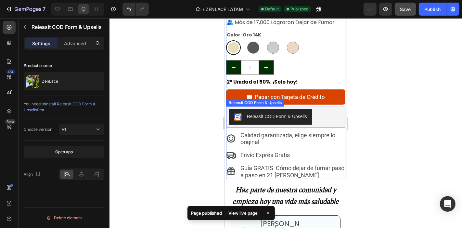
scroll to position [235, 0]
click at [272, 109] on button "Releasit COD Form & Upsells" at bounding box center [269, 117] width 83 height 16
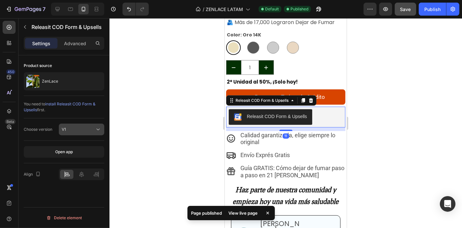
click at [80, 130] on div "V1" at bounding box center [78, 129] width 33 height 6
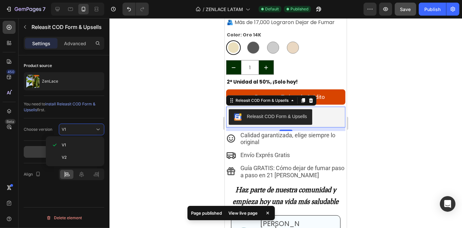
click at [36, 149] on button "Open app" at bounding box center [64, 152] width 81 height 12
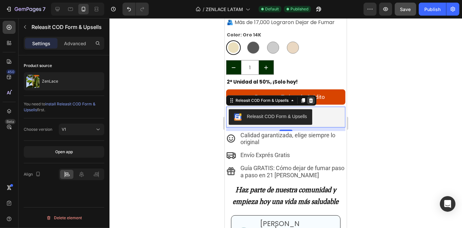
click at [312, 98] on icon at bounding box center [310, 100] width 4 height 5
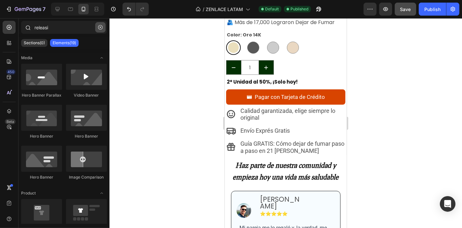
click at [99, 29] on icon "button" at bounding box center [100, 27] width 5 height 5
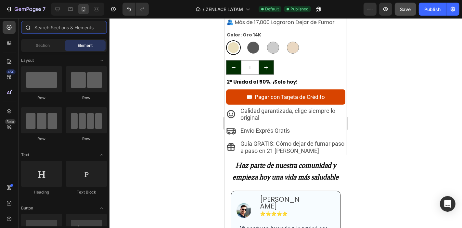
click at [49, 28] on input "text" at bounding box center [64, 27] width 86 height 13
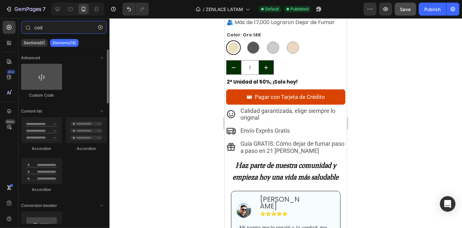
type input "cod"
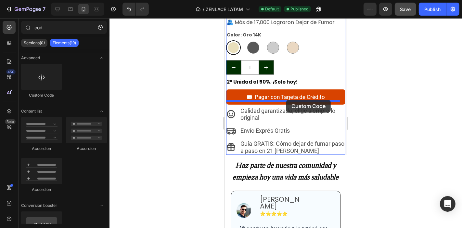
drag, startPoint x: 271, startPoint y: 96, endPoint x: 286, endPoint y: 99, distance: 15.5
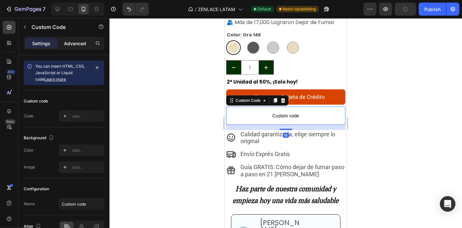
click at [86, 40] on div "Advanced" at bounding box center [75, 43] width 32 height 10
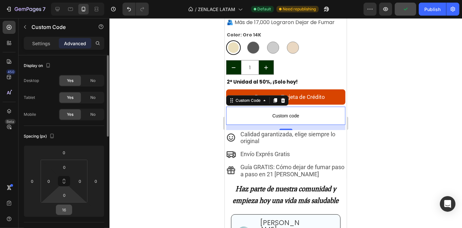
click at [71, 210] on div "16" at bounding box center [64, 209] width 16 height 10
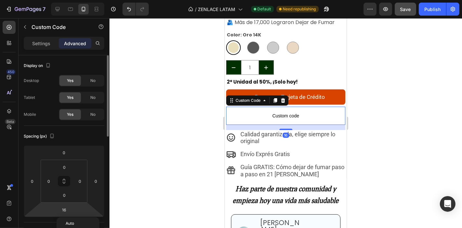
click at [62, 0] on html "7 / ZENLACE LATAM Default Need republishing Preview Save Publish 450 Beta cod S…" at bounding box center [231, 0] width 462 height 0
type input "6"
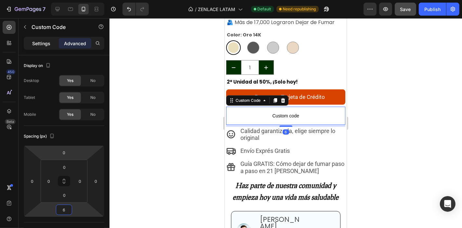
click at [40, 41] on p "Settings" at bounding box center [41, 43] width 18 height 7
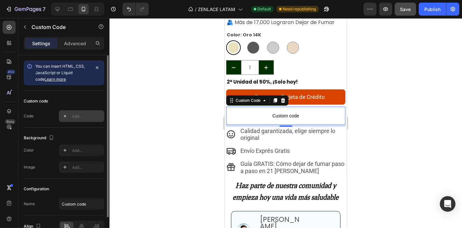
click at [75, 112] on div "Add..." at bounding box center [81, 116] width 45 height 12
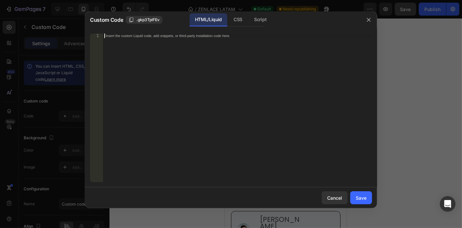
click at [157, 57] on div "Insert the custom Liquid code, add snippets, or third-party installation code h…" at bounding box center [237, 112] width 269 height 158
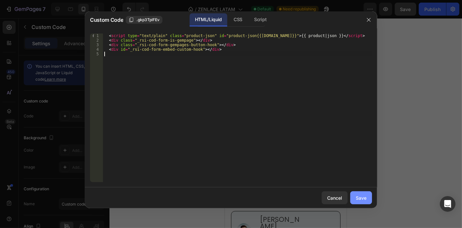
click at [365, 193] on button "Save" at bounding box center [361, 197] width 22 height 13
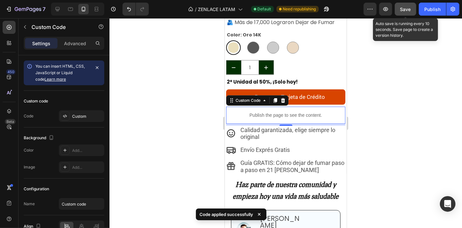
click at [405, 8] on span "Save" at bounding box center [405, 9] width 11 height 6
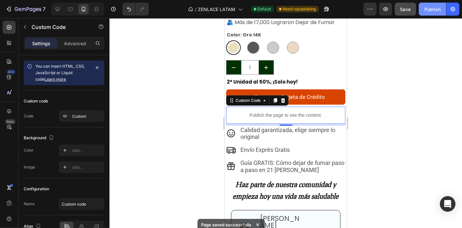
click at [431, 9] on div "Publish" at bounding box center [432, 9] width 16 height 7
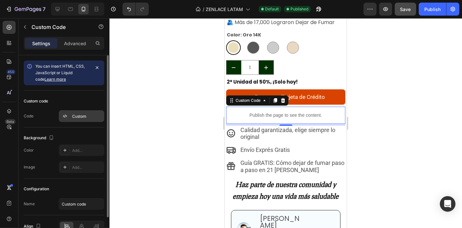
click at [71, 114] on div "Custom" at bounding box center [81, 116] width 45 height 12
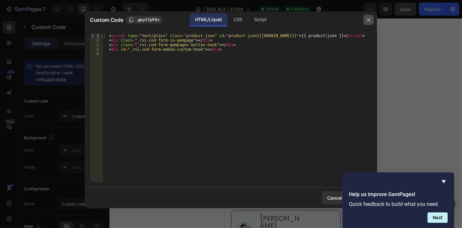
click at [373, 17] on button "button" at bounding box center [369, 20] width 10 height 10
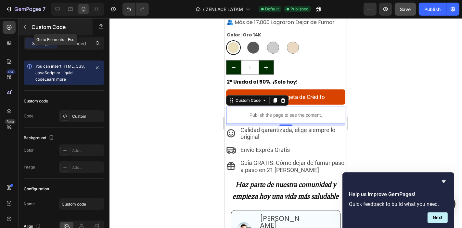
click at [21, 25] on button "button" at bounding box center [25, 27] width 10 height 10
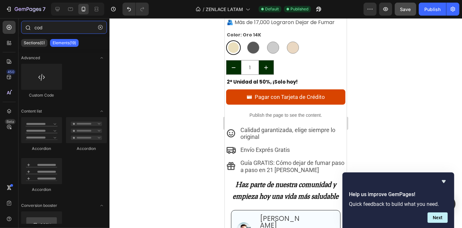
click at [57, 27] on input "cod" at bounding box center [64, 27] width 86 height 13
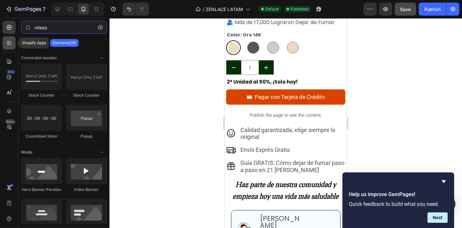
type input "releas"
click at [11, 42] on icon at bounding box center [9, 43] width 6 height 6
radio input "false"
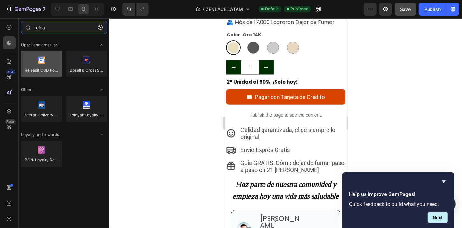
type input "relea"
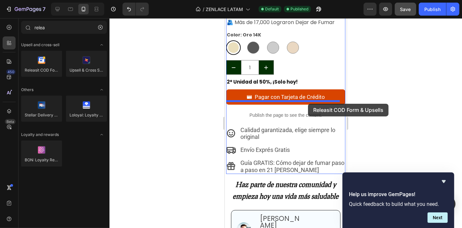
drag, startPoint x: 270, startPoint y: 75, endPoint x: 307, endPoint y: 103, distance: 46.4
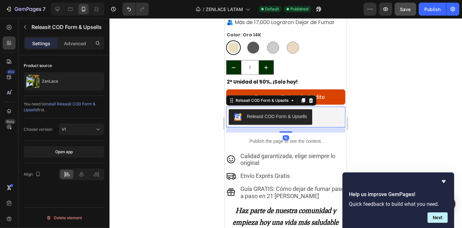
radio input "false"
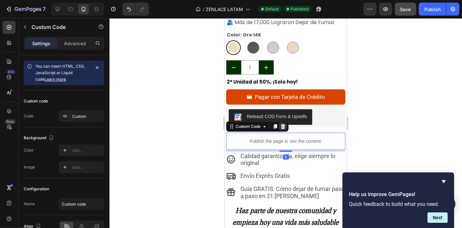
click at [283, 122] on div at bounding box center [283, 126] width 8 height 8
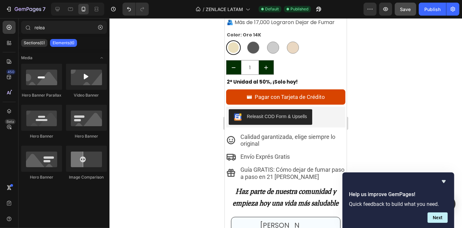
click at [296, 113] on div "Releasit COD Form & Upsells" at bounding box center [277, 116] width 60 height 7
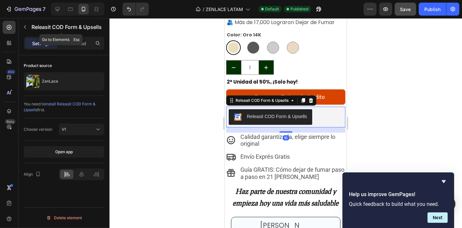
click at [80, 37] on div "Settings Advanced" at bounding box center [64, 43] width 81 height 13
click at [82, 42] on p "Advanced" at bounding box center [75, 43] width 22 height 7
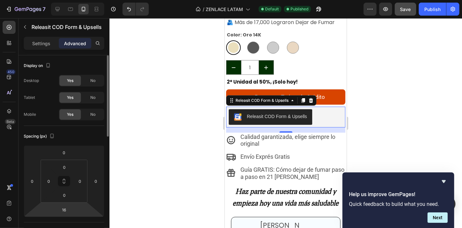
click at [69, 0] on html "7 / [PERSON_NAME] Default Published Preview Save Publish 450 Beta relea Section…" at bounding box center [231, 0] width 462 height 0
click at [68, 213] on input "16" at bounding box center [64, 210] width 13 height 10
type input "1"
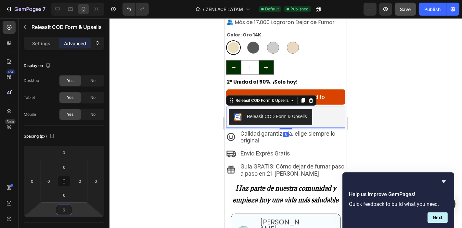
type input "6"
click at [263, 116] on button "Releasit COD Form & Upsells" at bounding box center [269, 117] width 83 height 16
click at [46, 40] on p "Settings" at bounding box center [41, 43] width 18 height 7
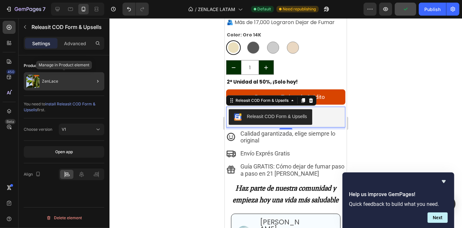
click at [55, 85] on div "ZenLace" at bounding box center [64, 81] width 81 height 18
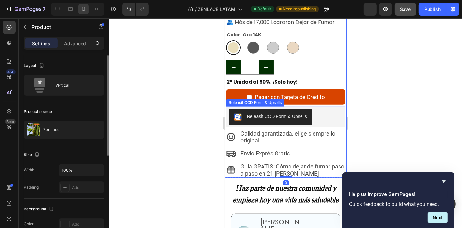
click at [231, 115] on button "Releasit COD Form & Upsells" at bounding box center [269, 117] width 83 height 16
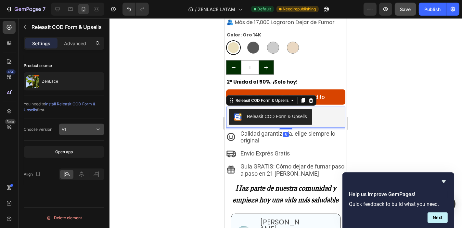
click at [63, 130] on span "V1" at bounding box center [64, 129] width 4 height 5
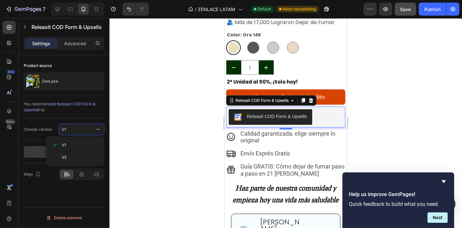
click at [33, 147] on button "Open app" at bounding box center [64, 152] width 81 height 12
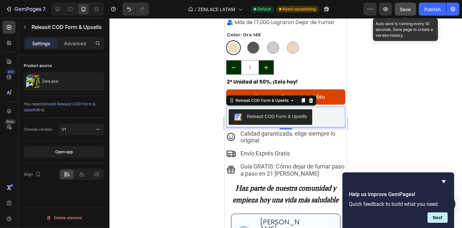
click at [403, 10] on span "Save" at bounding box center [405, 9] width 11 height 6
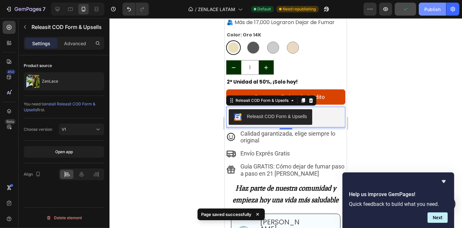
click at [434, 10] on div "Publish" at bounding box center [432, 9] width 16 height 7
click at [58, 9] on icon at bounding box center [57, 9] width 6 height 6
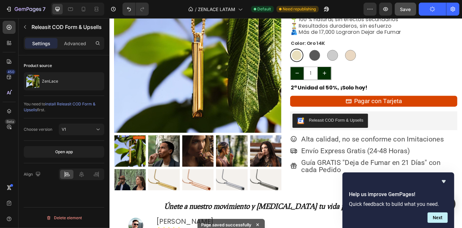
scroll to position [82, 0]
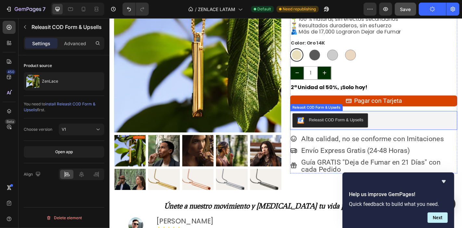
click at [359, 140] on div "Releasit COD Form & Upsells" at bounding box center [401, 131] width 185 height 21
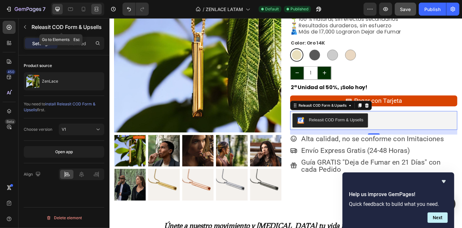
click at [94, 4] on div at bounding box center [96, 9] width 10 height 10
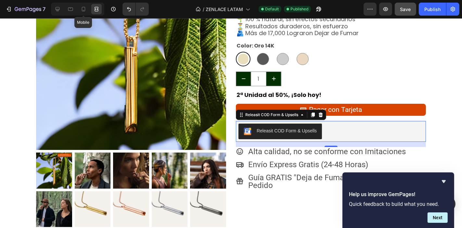
click at [86, 6] on div at bounding box center [83, 9] width 10 height 10
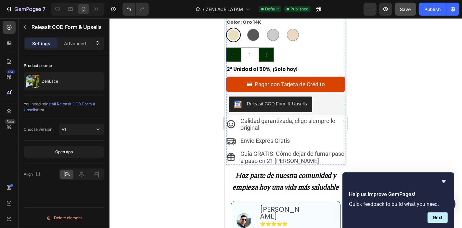
scroll to position [250, 0]
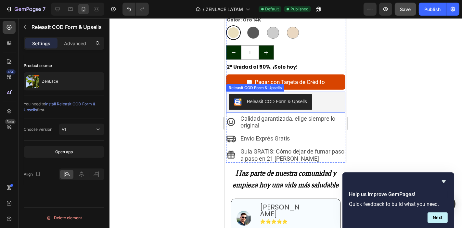
click at [318, 96] on div "Releasit COD Form & Upsells" at bounding box center [285, 102] width 114 height 16
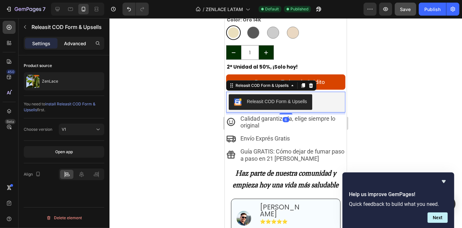
click at [74, 47] on div "Advanced" at bounding box center [75, 43] width 32 height 10
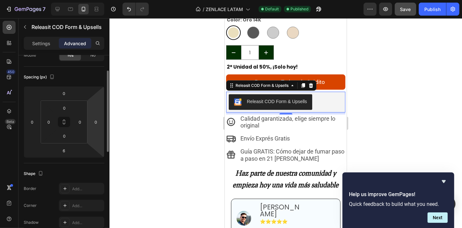
scroll to position [61, 0]
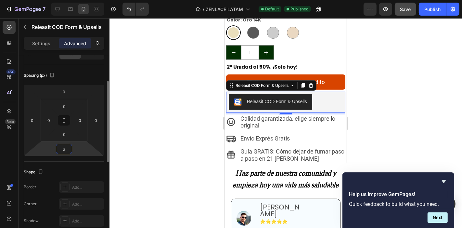
click at [66, 151] on input "6" at bounding box center [64, 149] width 13 height 10
type input "12"
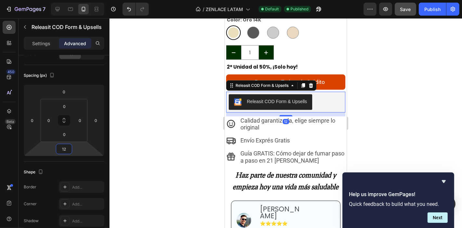
click at [123, 151] on div at bounding box center [285, 123] width 353 height 210
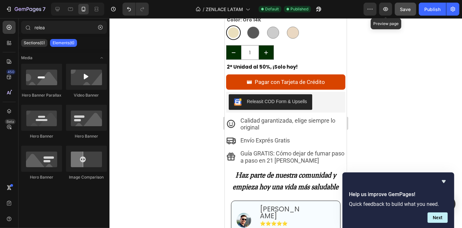
click at [406, 7] on span "Save" at bounding box center [405, 9] width 11 height 6
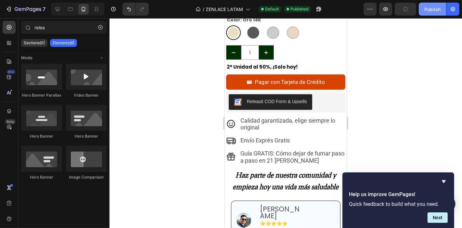
click at [430, 11] on div "Publish" at bounding box center [432, 9] width 16 height 7
